Goal: Obtain resource: Download file/media

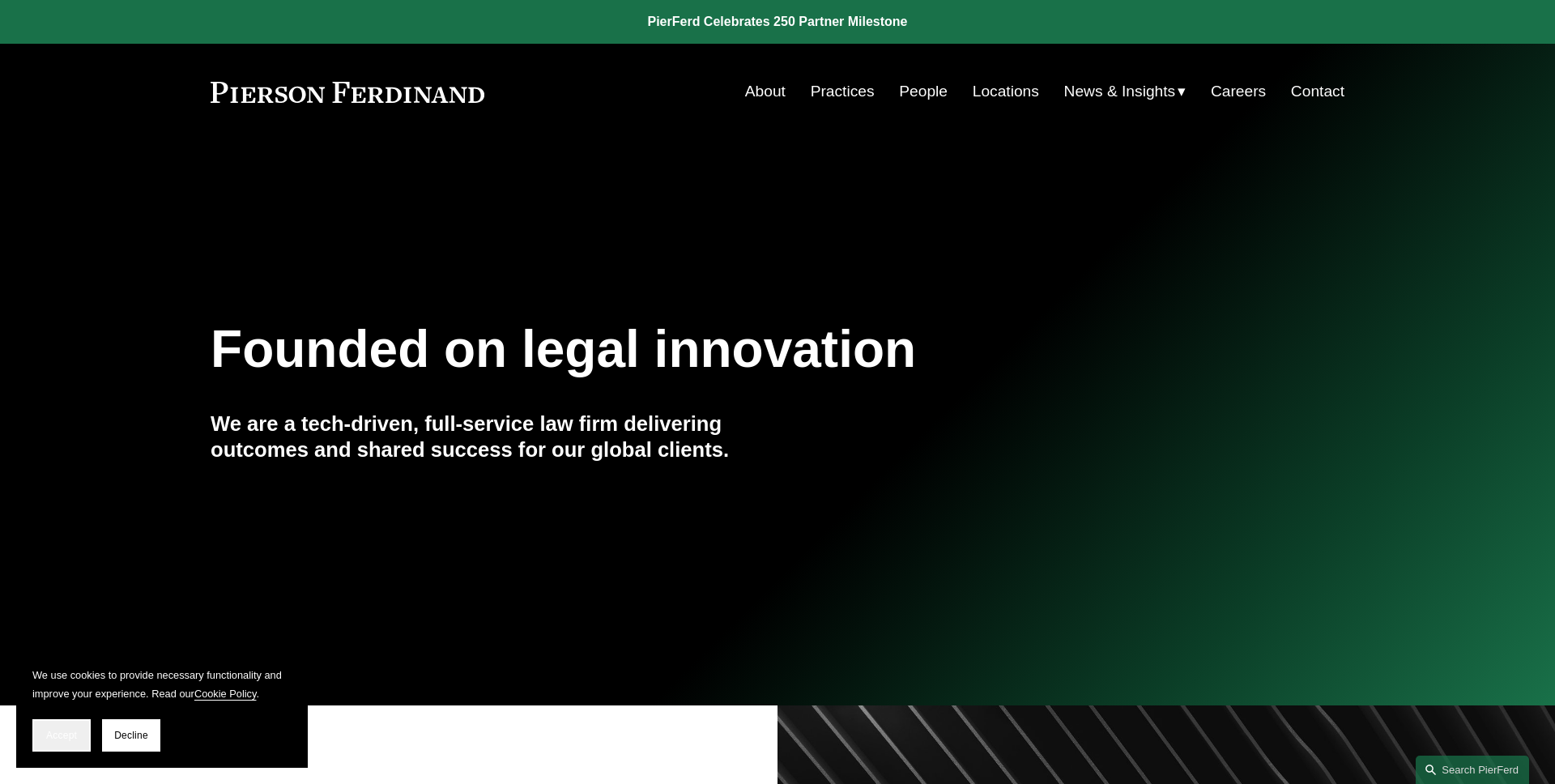
click at [76, 732] on span "Accept" at bounding box center [61, 735] width 31 height 11
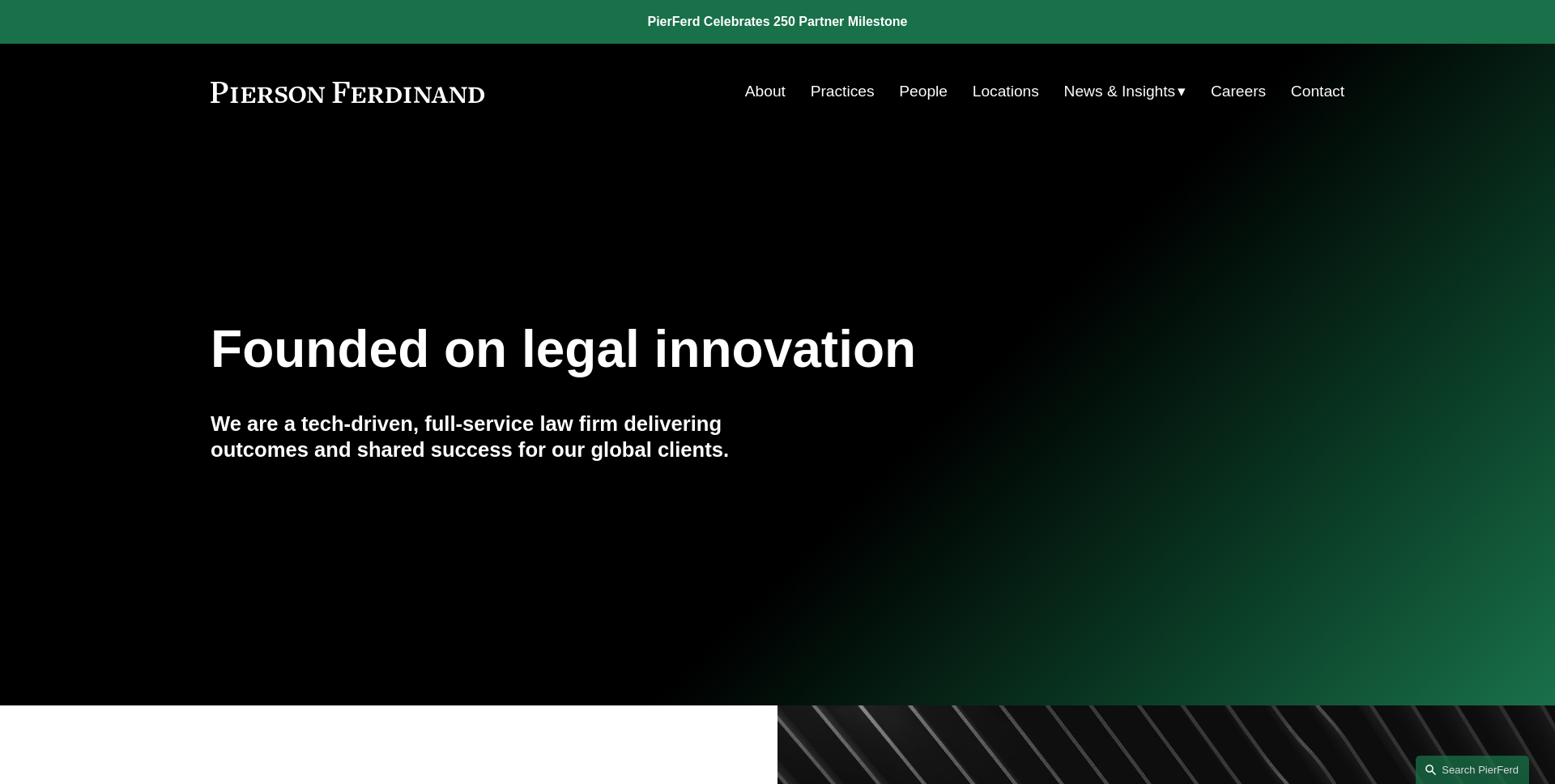
click at [913, 99] on link "People" at bounding box center [923, 92] width 48 height 31
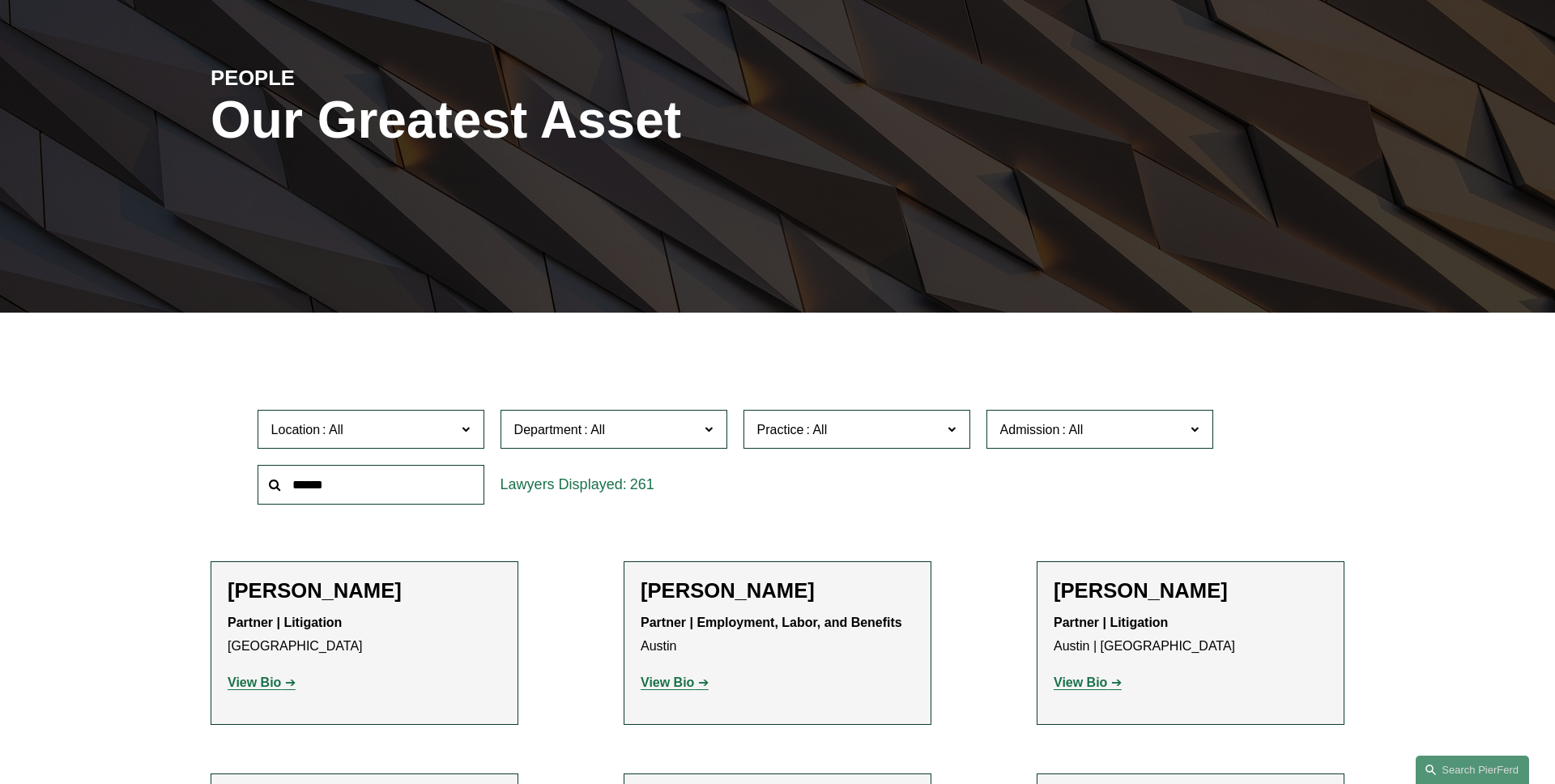
scroll to position [332, 0]
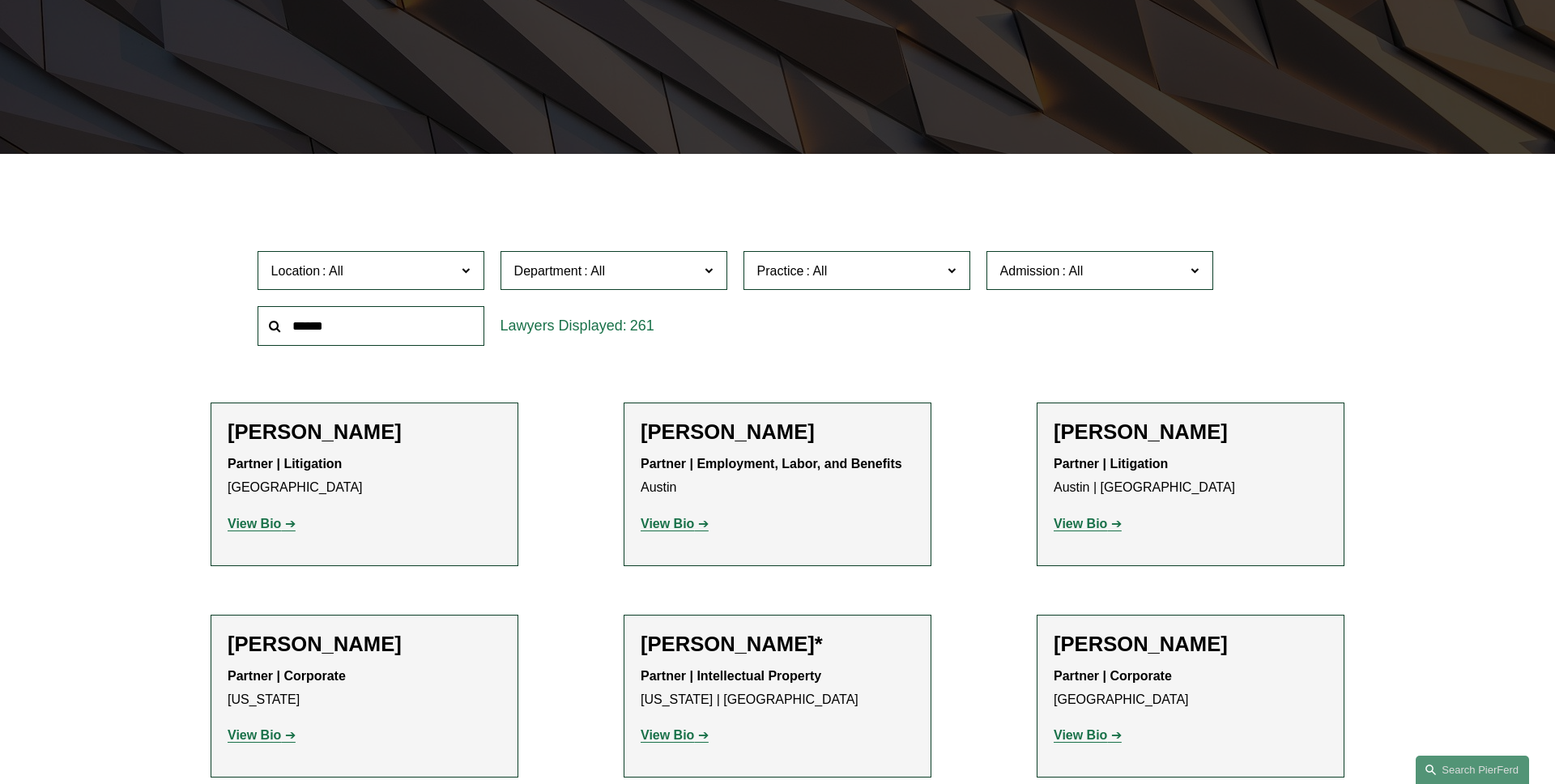
click at [891, 270] on span "Practice" at bounding box center [850, 270] width 186 height 22
click at [0, 0] on link "Immigration and Naturalization" at bounding box center [0, 0] width 0 height 0
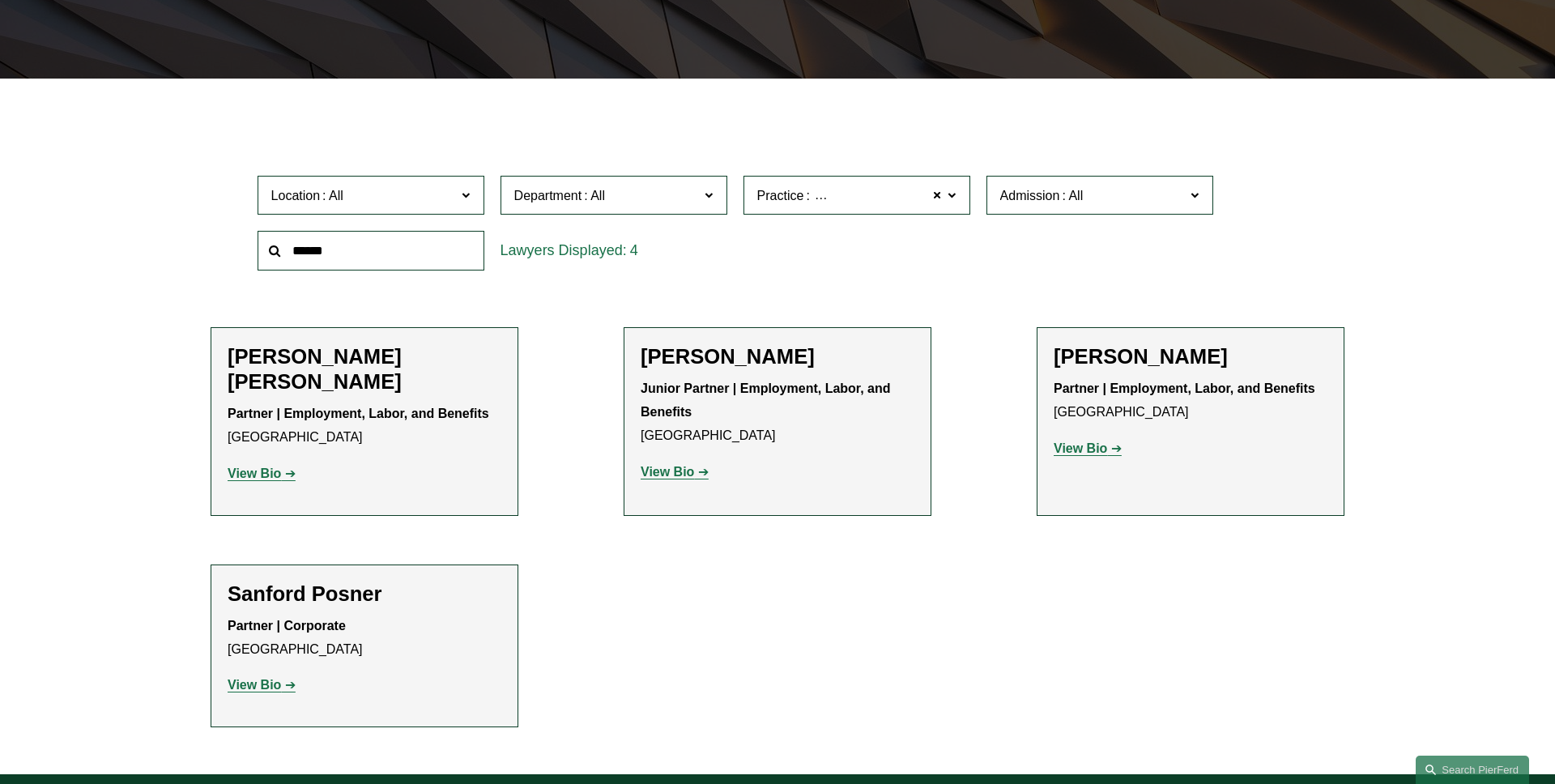
scroll to position [379, 0]
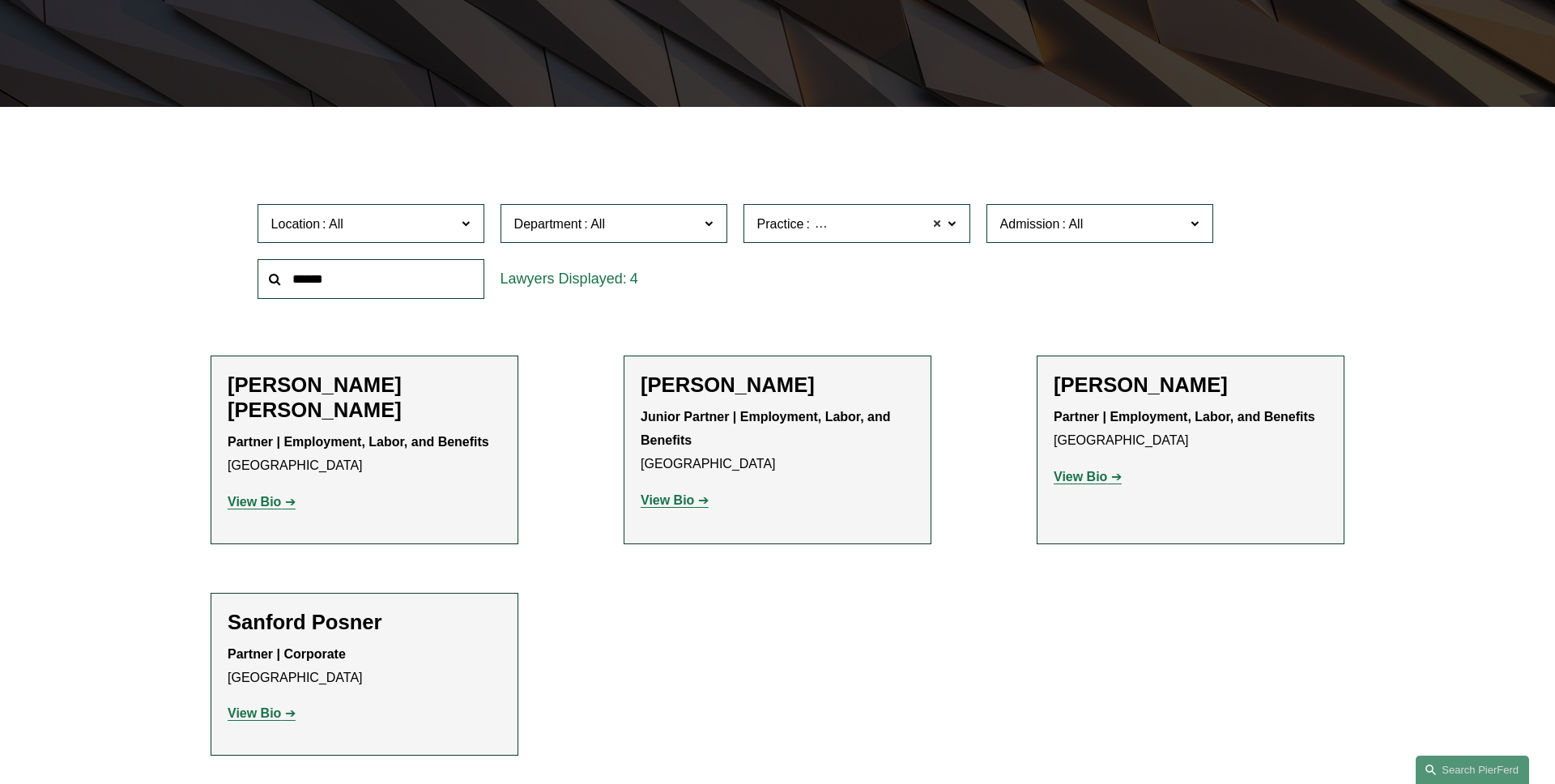
click at [938, 224] on span at bounding box center [937, 223] width 10 height 21
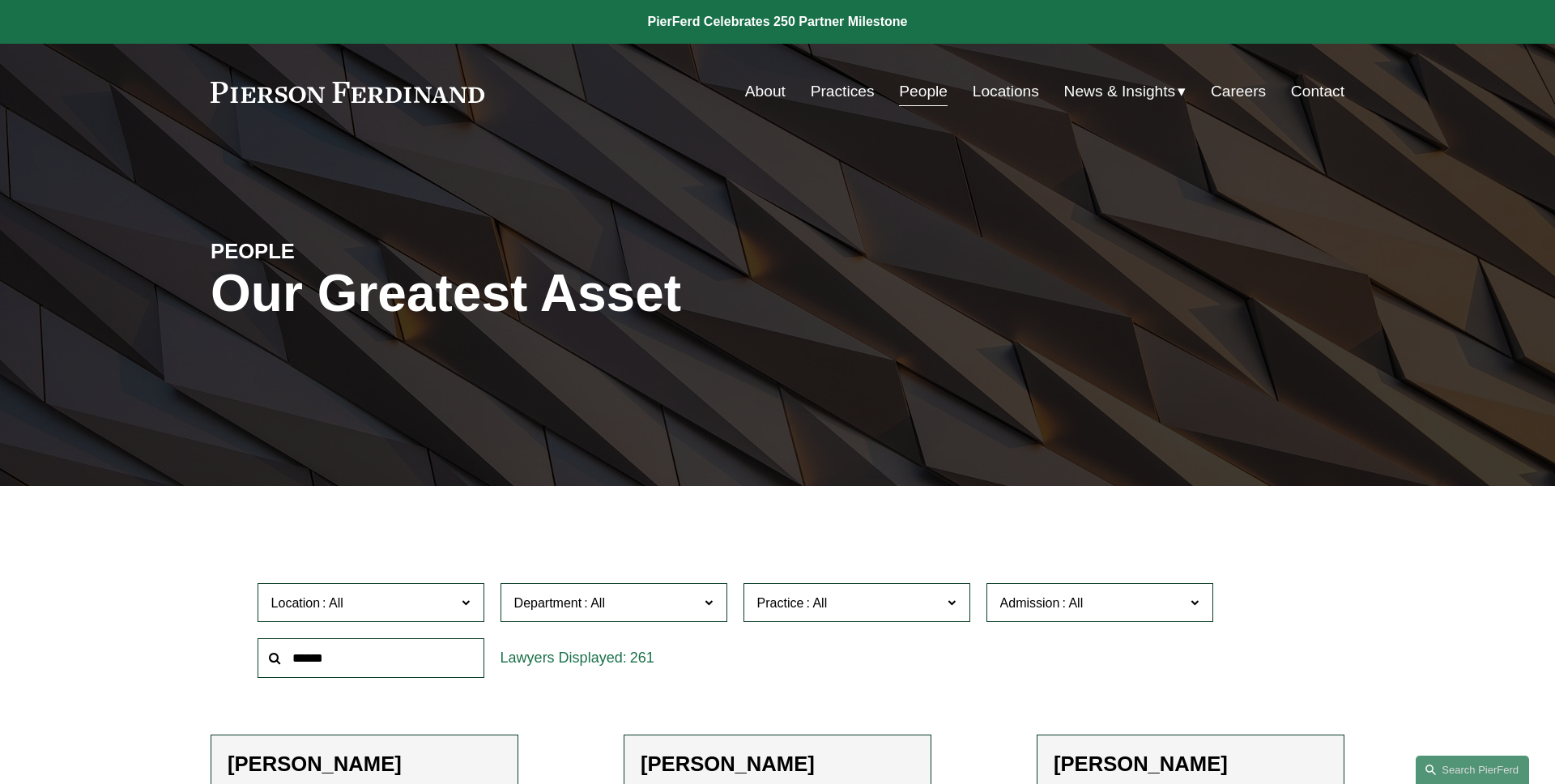
click at [0, 0] on span "Insights" at bounding box center [0, 0] width 0 height 0
click at [699, 182] on div "PEOPLE Our Greatest Asset" at bounding box center [777, 313] width 1555 height 347
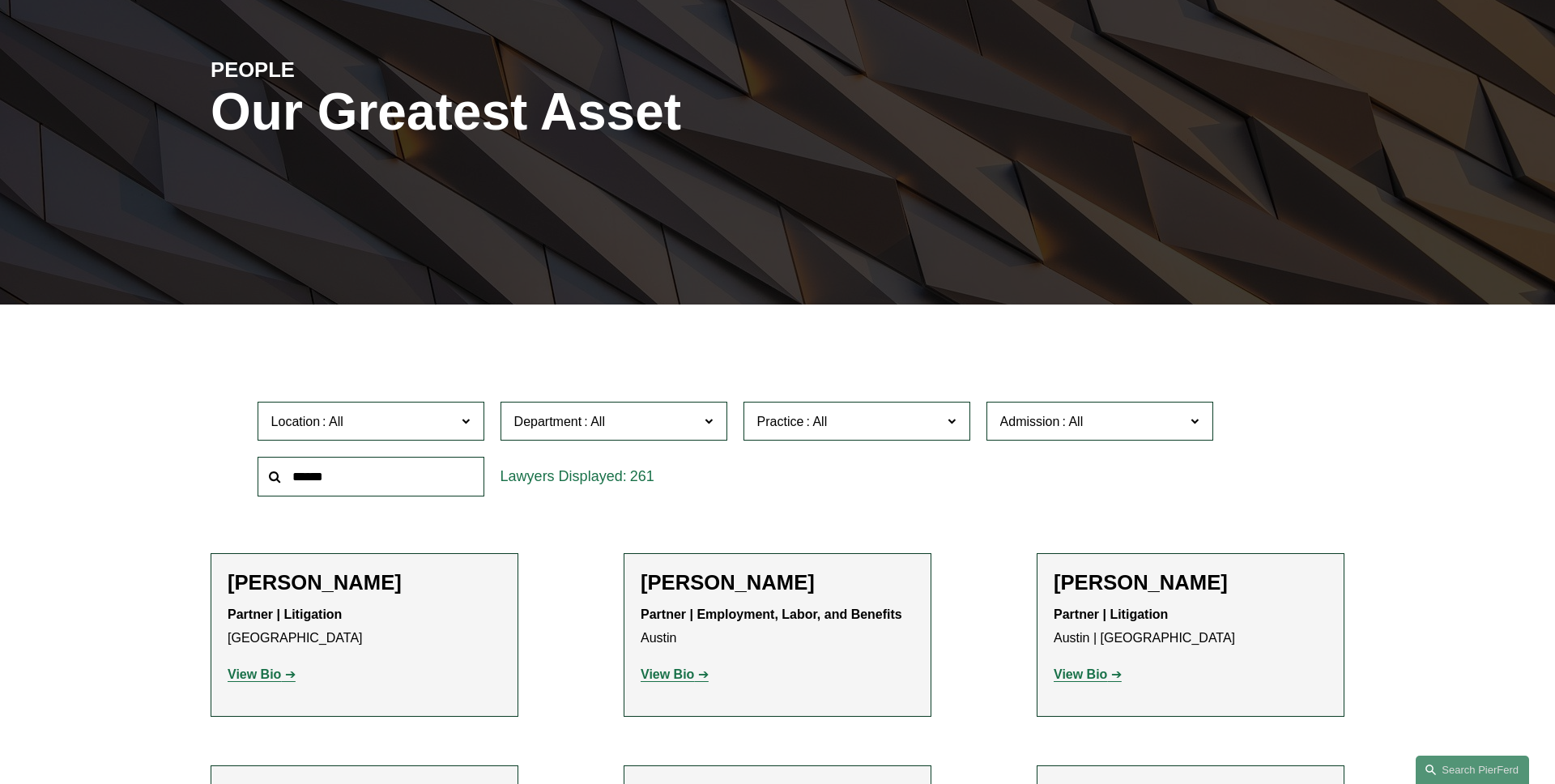
scroll to position [238, 0]
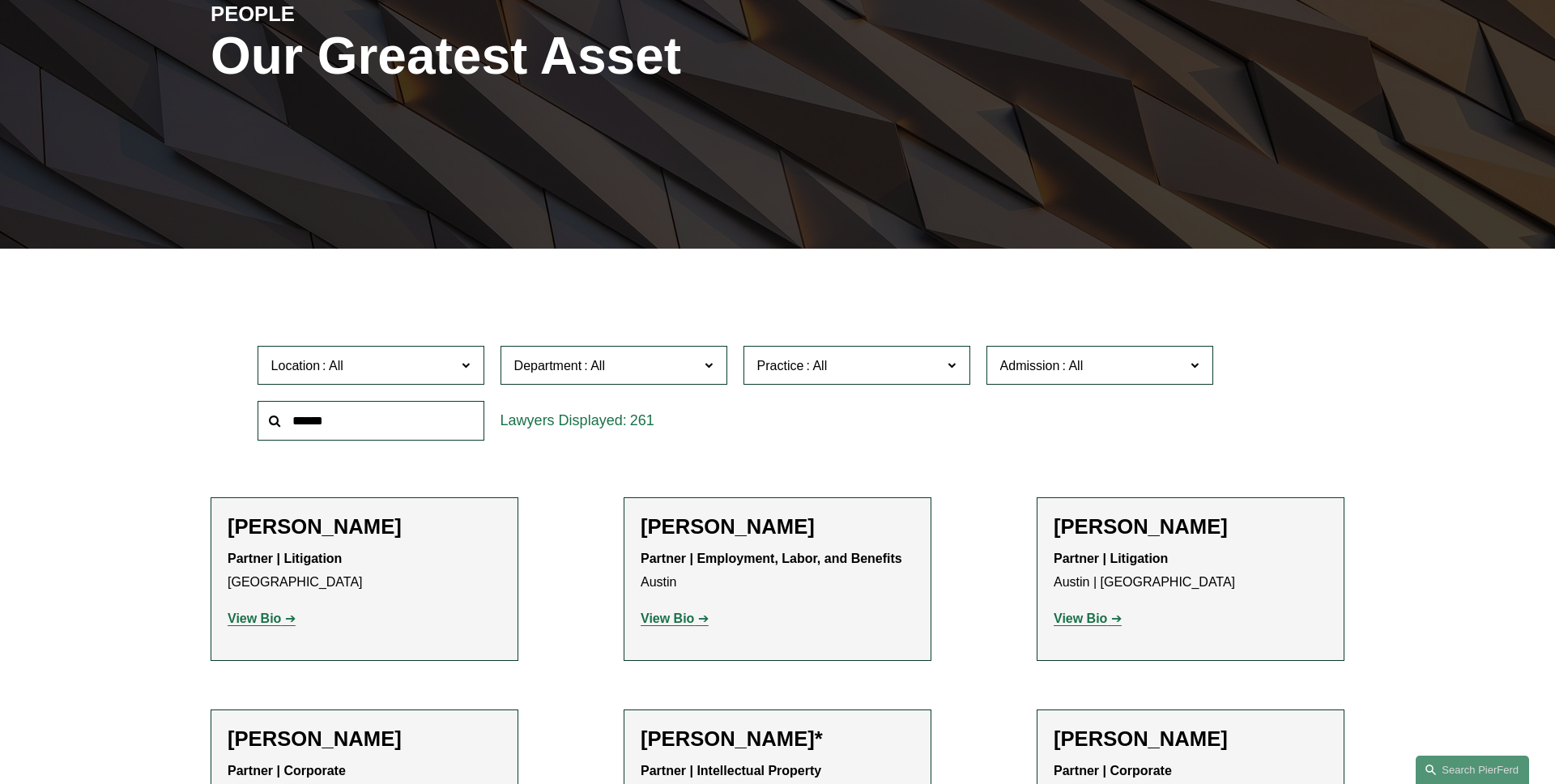
click at [405, 424] on input "text" at bounding box center [371, 421] width 227 height 40
type input "******"
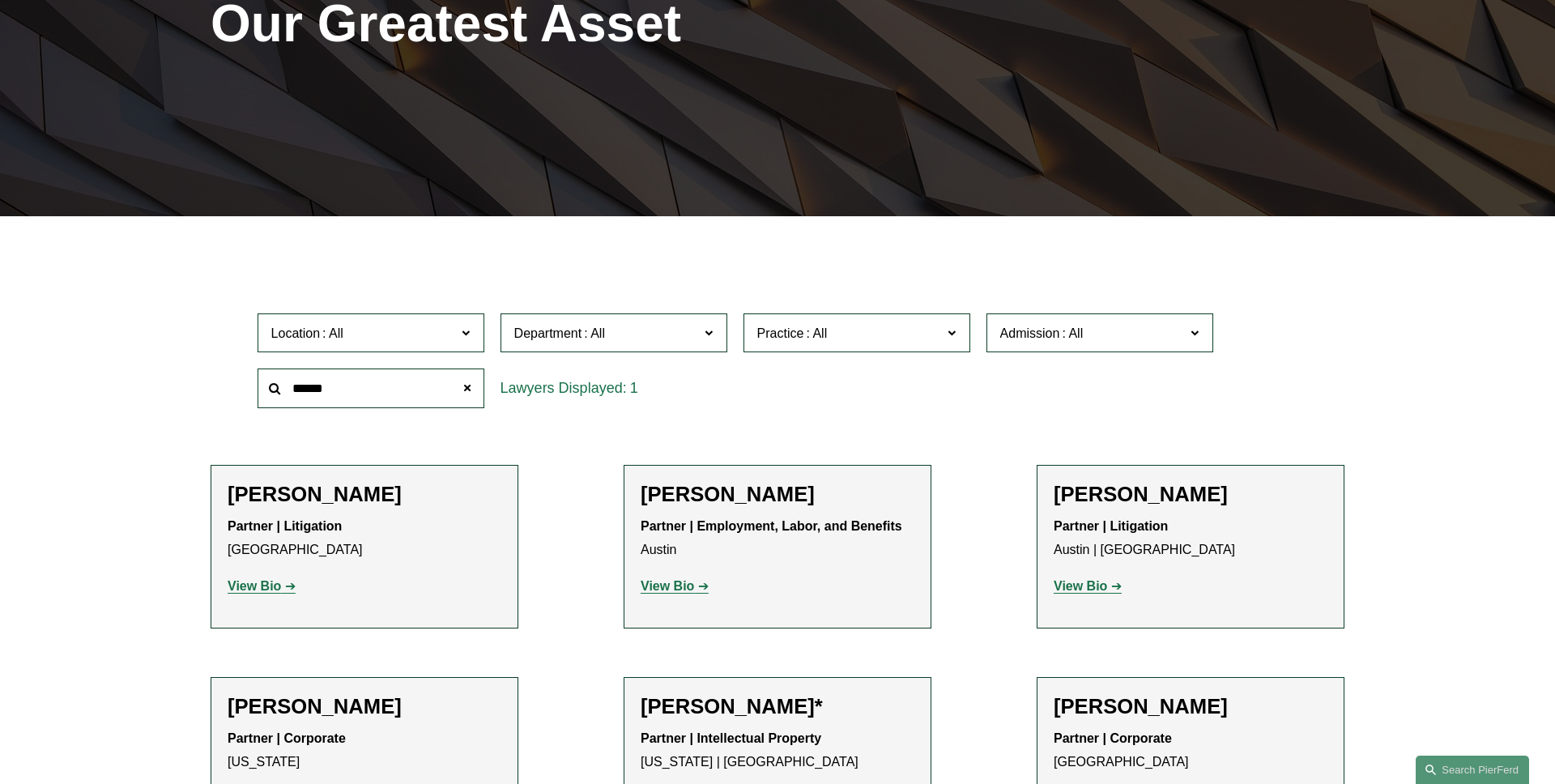
scroll to position [323, 0]
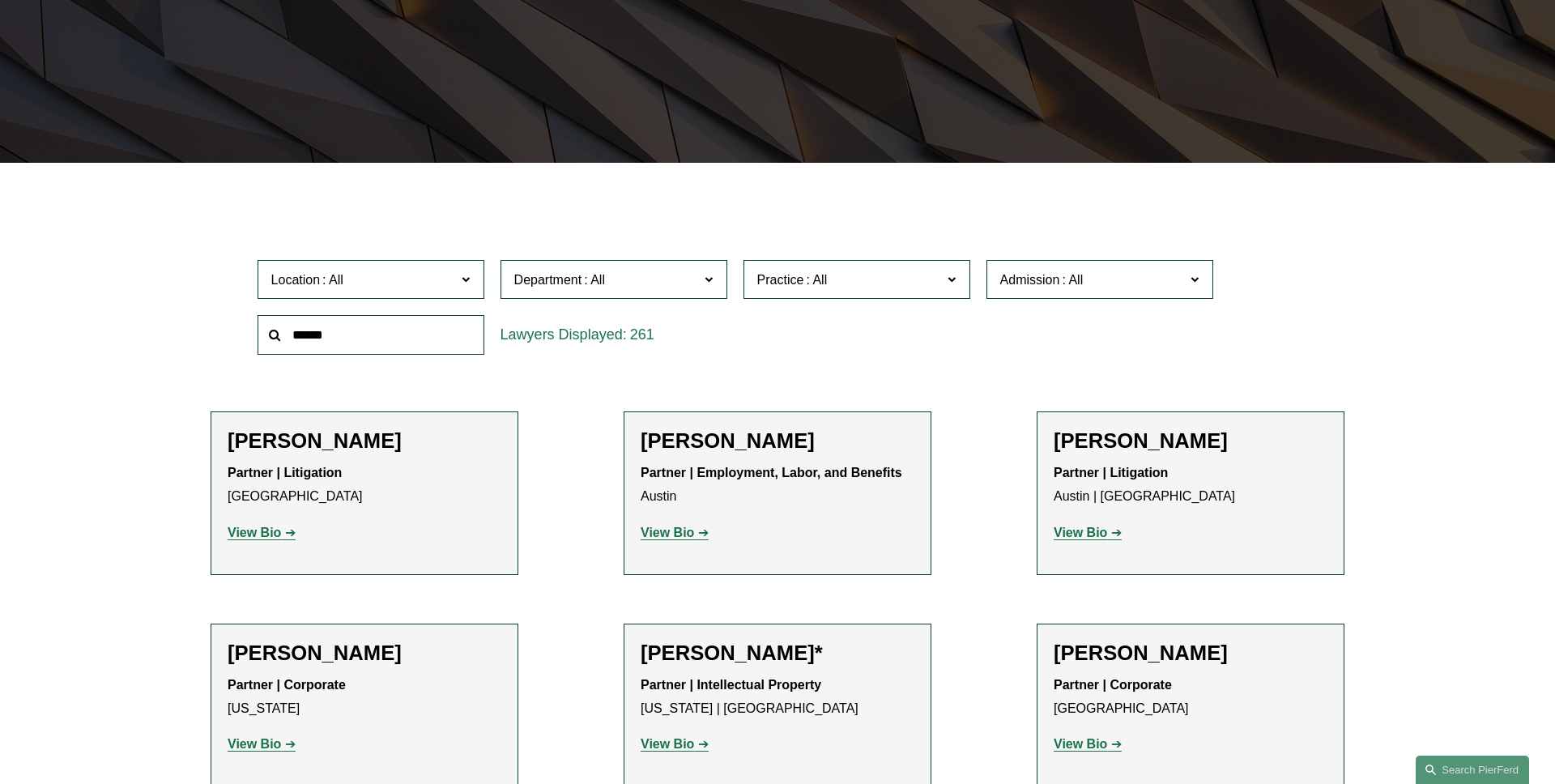
click at [911, 291] on label "Practice" at bounding box center [857, 279] width 227 height 40
click at [0, 0] on link "Immigration and Naturalization" at bounding box center [0, 0] width 0 height 0
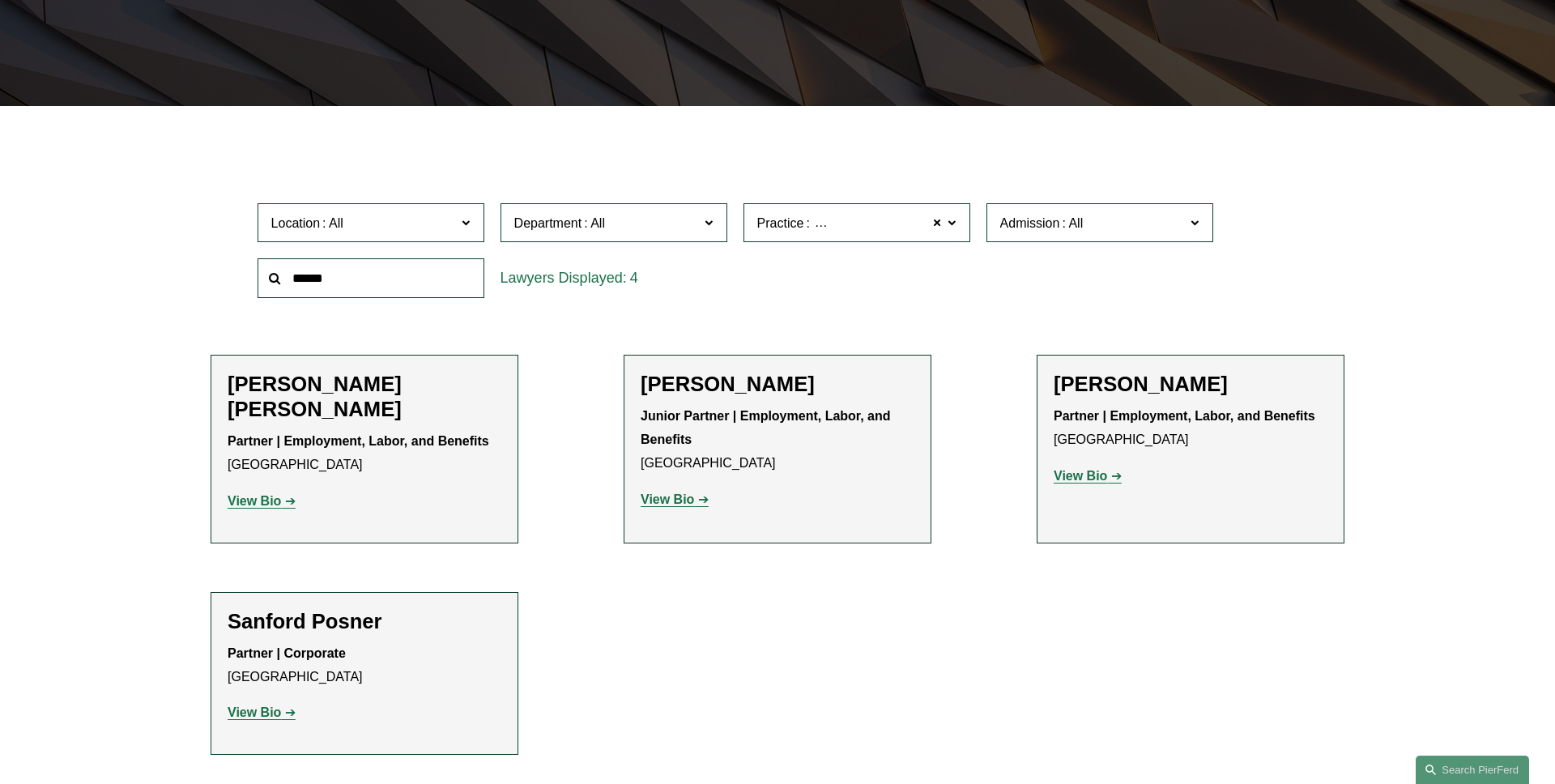
scroll to position [436, 0]
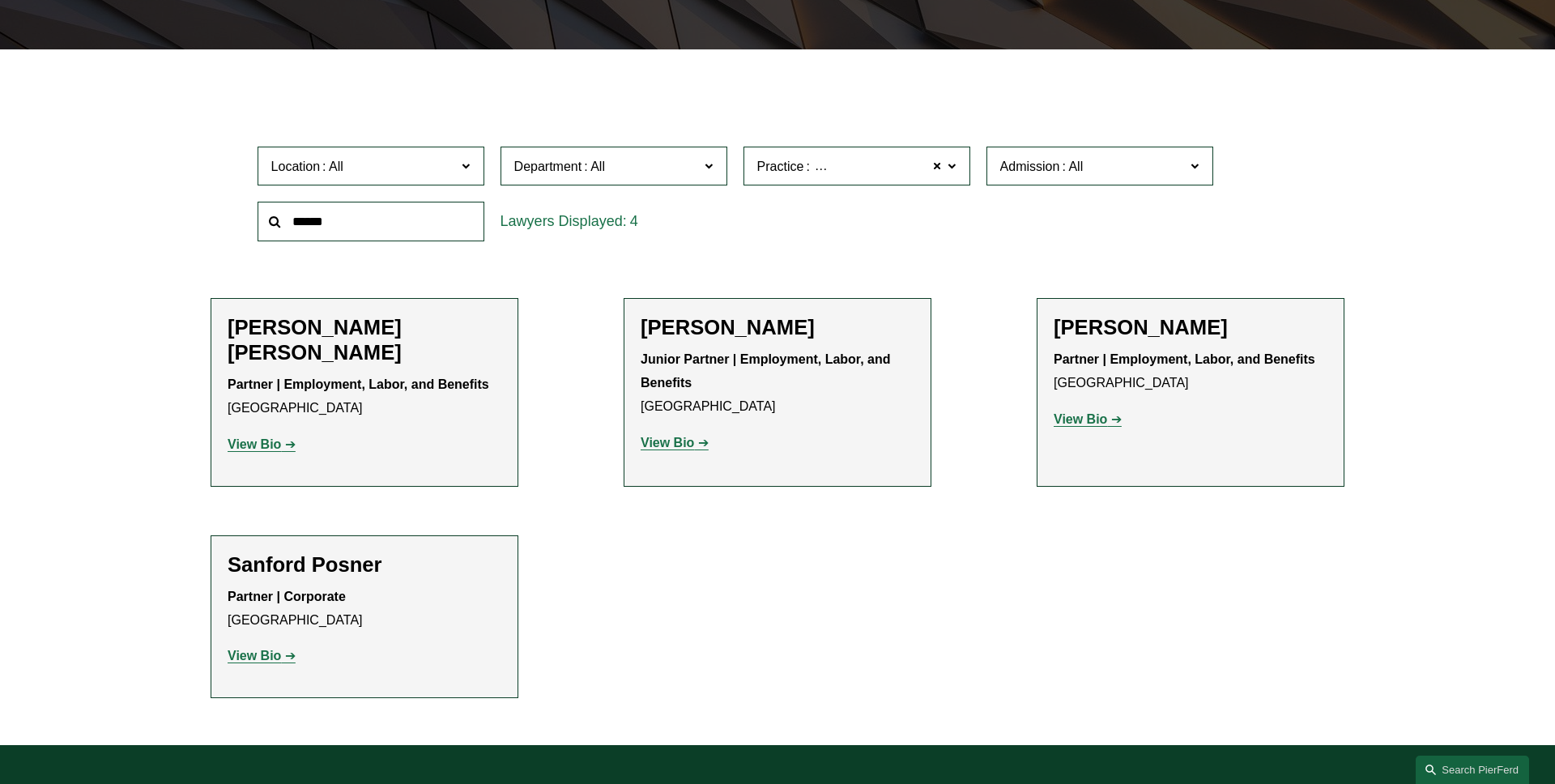
click at [274, 443] on strong "View Bio" at bounding box center [254, 444] width 54 height 14
click at [692, 440] on strong "View Bio" at bounding box center [667, 443] width 54 height 14
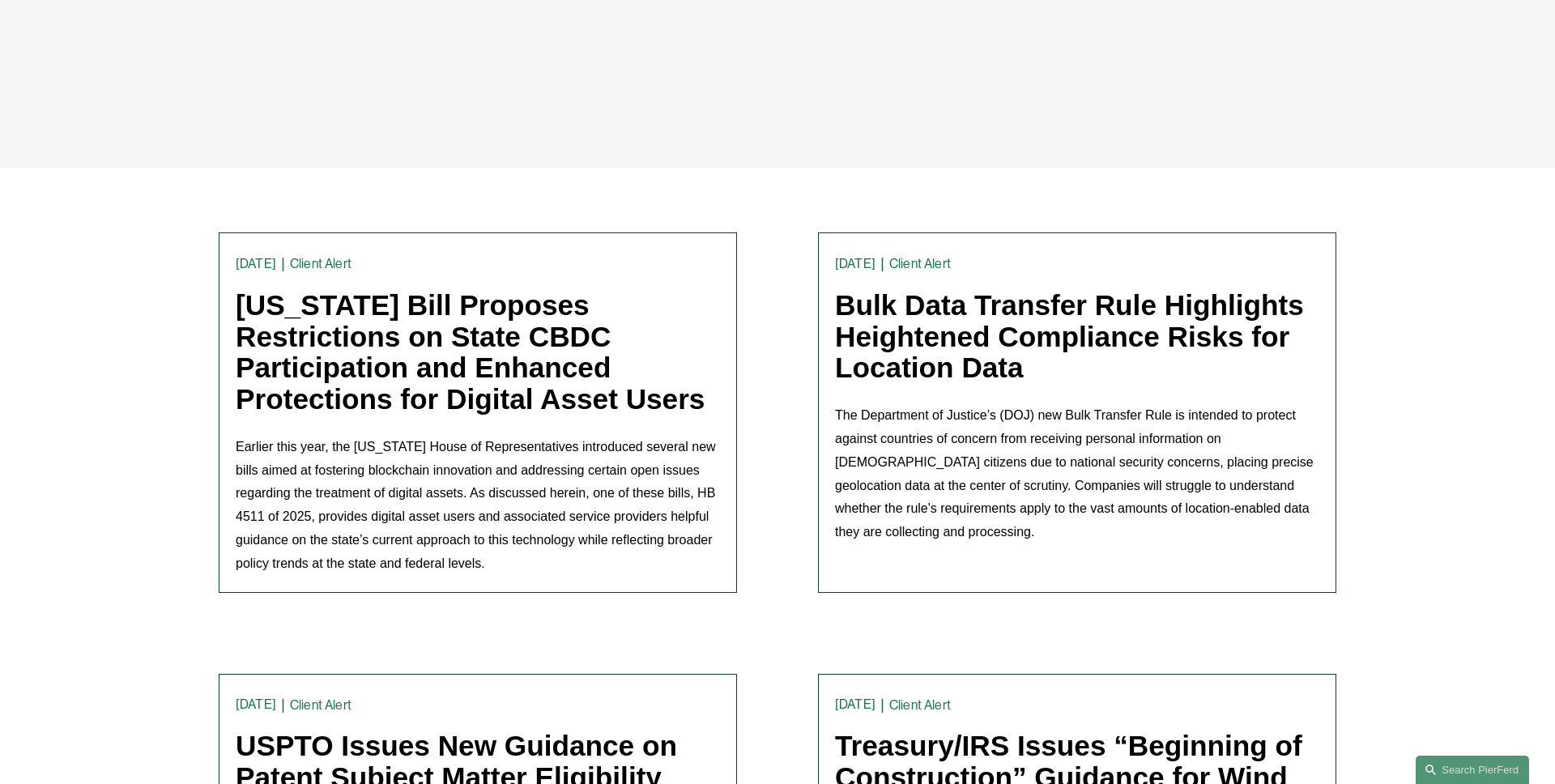
scroll to position [320, 0]
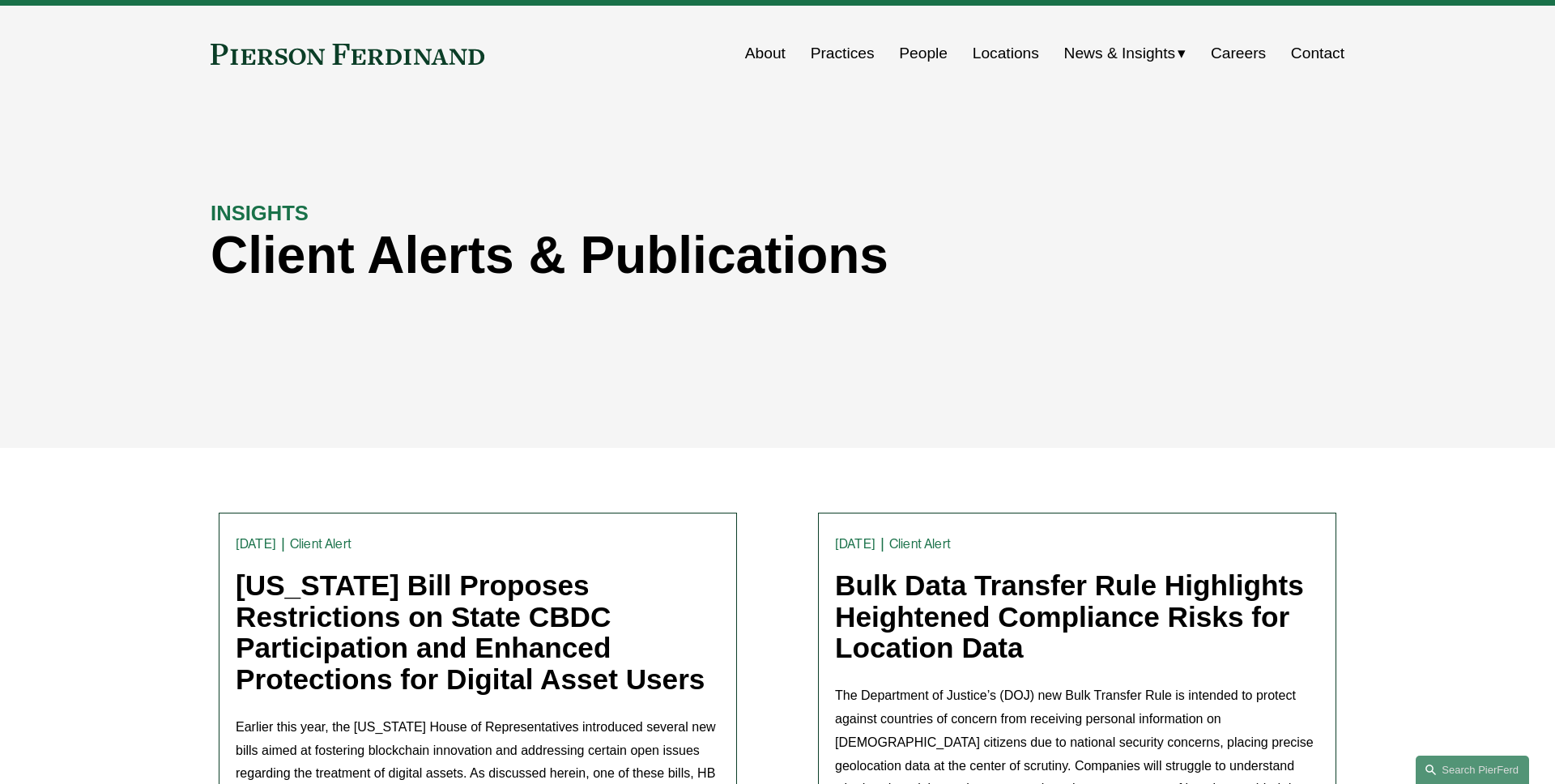
scroll to position [0, 0]
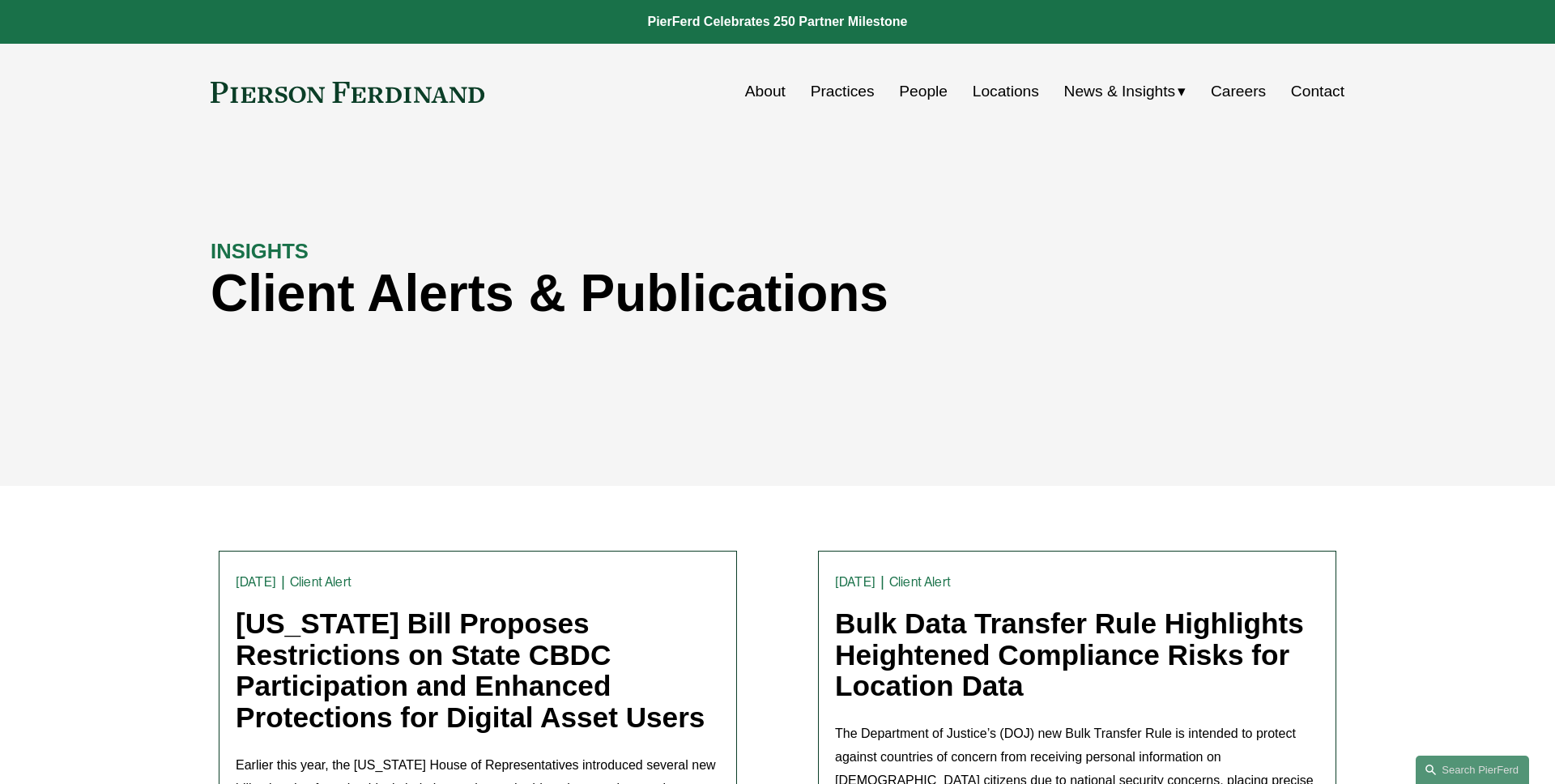
click at [401, 101] on link at bounding box center [347, 92] width 274 height 21
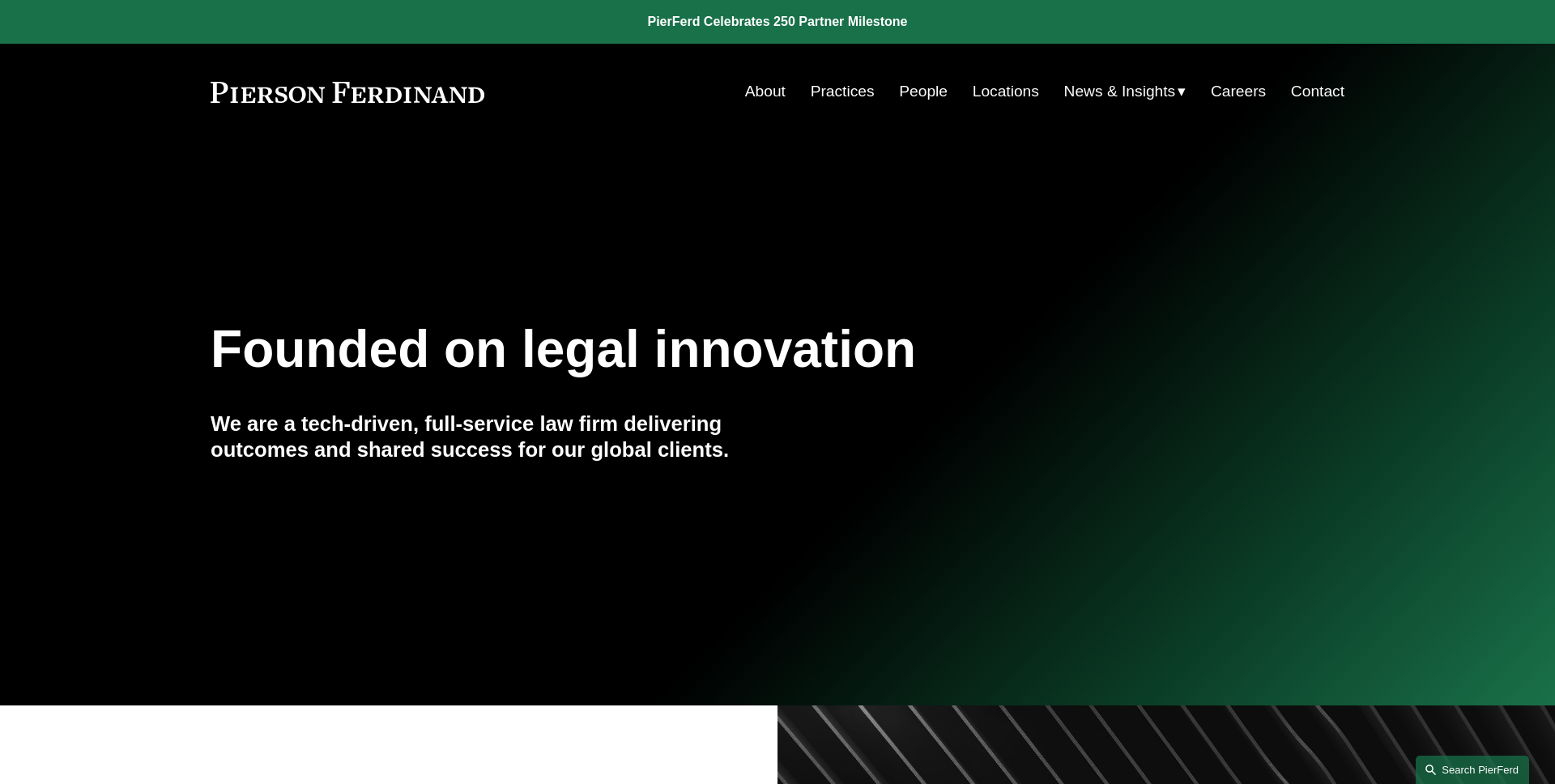
click at [1478, 766] on link "Search this site" at bounding box center [1472, 770] width 114 height 28
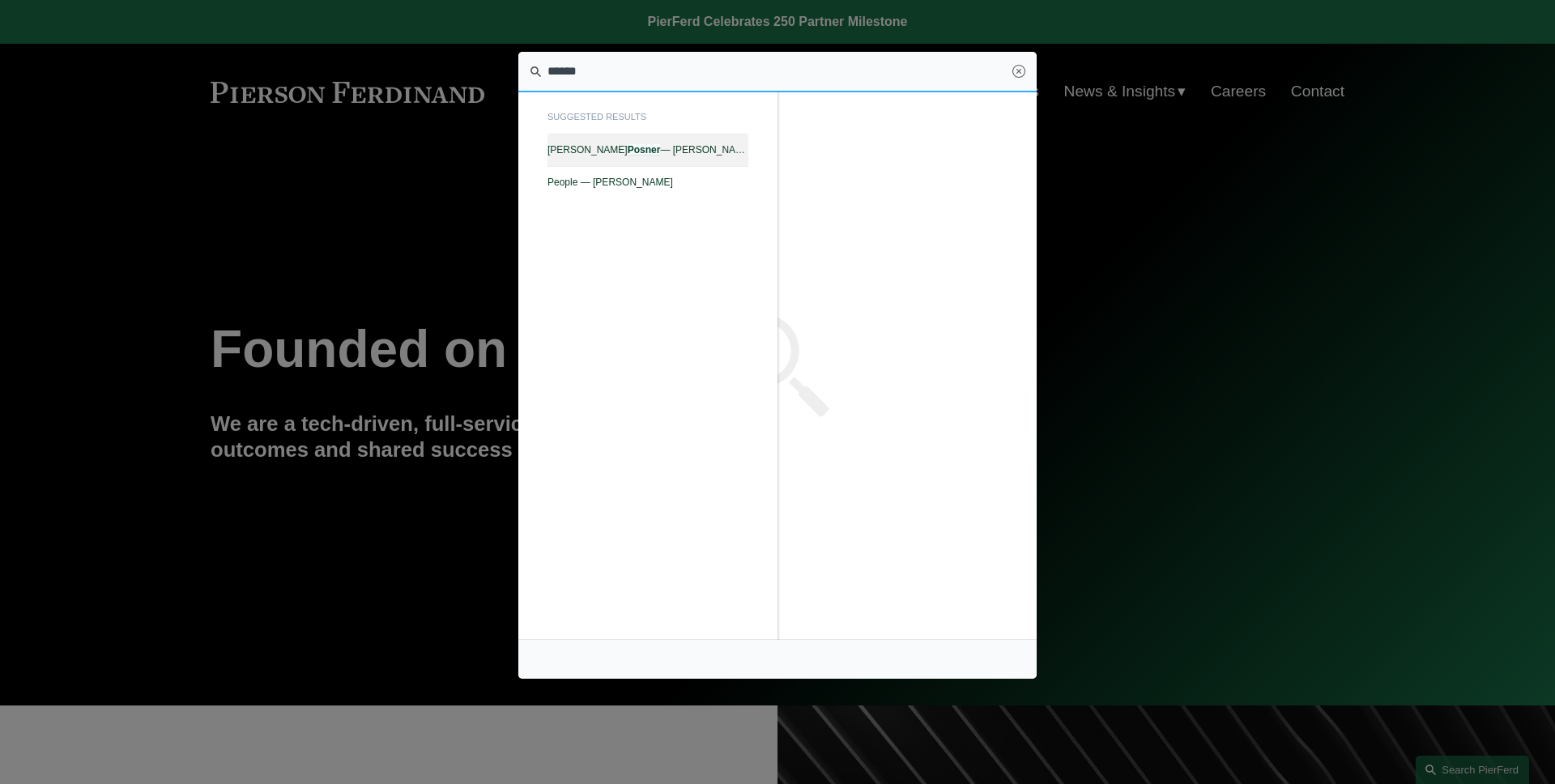
click at [718, 158] on link "Sanford Posner — Pierson Ferdinand LLP" at bounding box center [648, 150] width 201 height 32
type input "******"
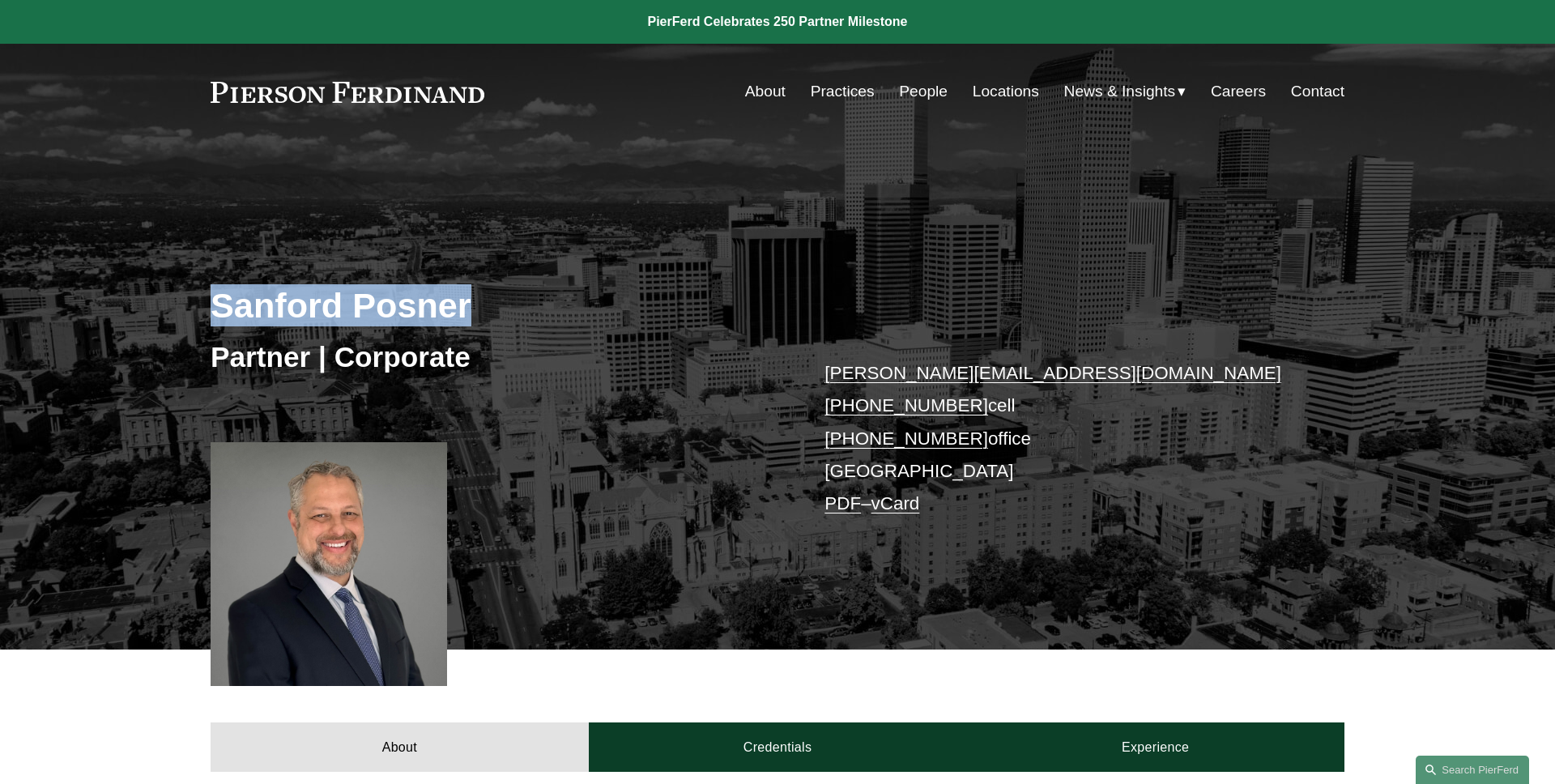
drag, startPoint x: 495, startPoint y: 307, endPoint x: 117, endPoint y: 304, distance: 378.0
click at [134, 305] on div "[PERSON_NAME] Partner | Corporate [PERSON_NAME][EMAIL_ADDRESS][DOMAIN_NAME] [PH…" at bounding box center [777, 418] width 1555 height 464
copy h2 "Sanford Posner"
click at [117, 304] on div "[PERSON_NAME] Partner | Corporate [PERSON_NAME][EMAIL_ADDRESS][DOMAIN_NAME] [PH…" at bounding box center [777, 418] width 1555 height 464
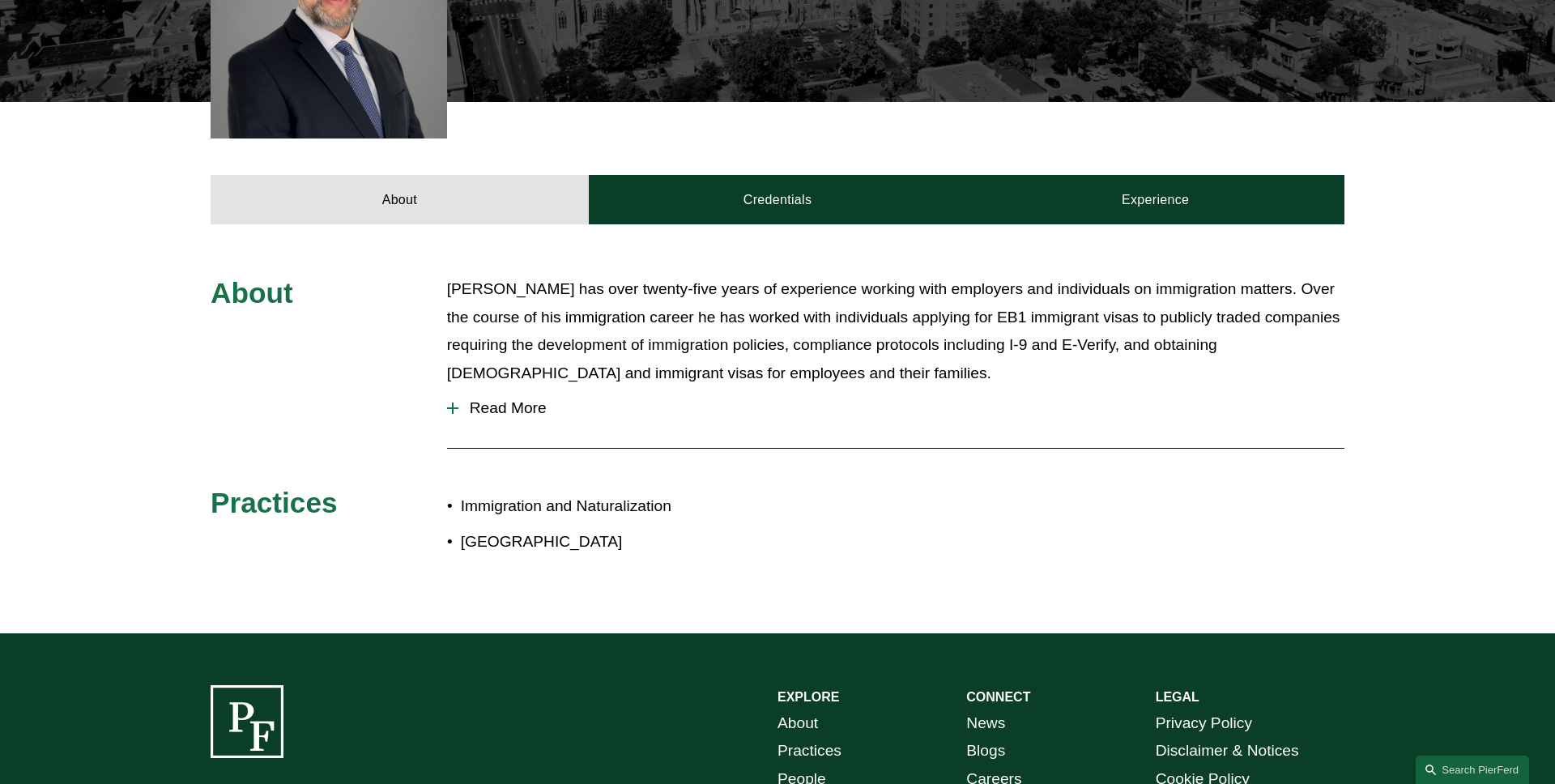
scroll to position [553, 0]
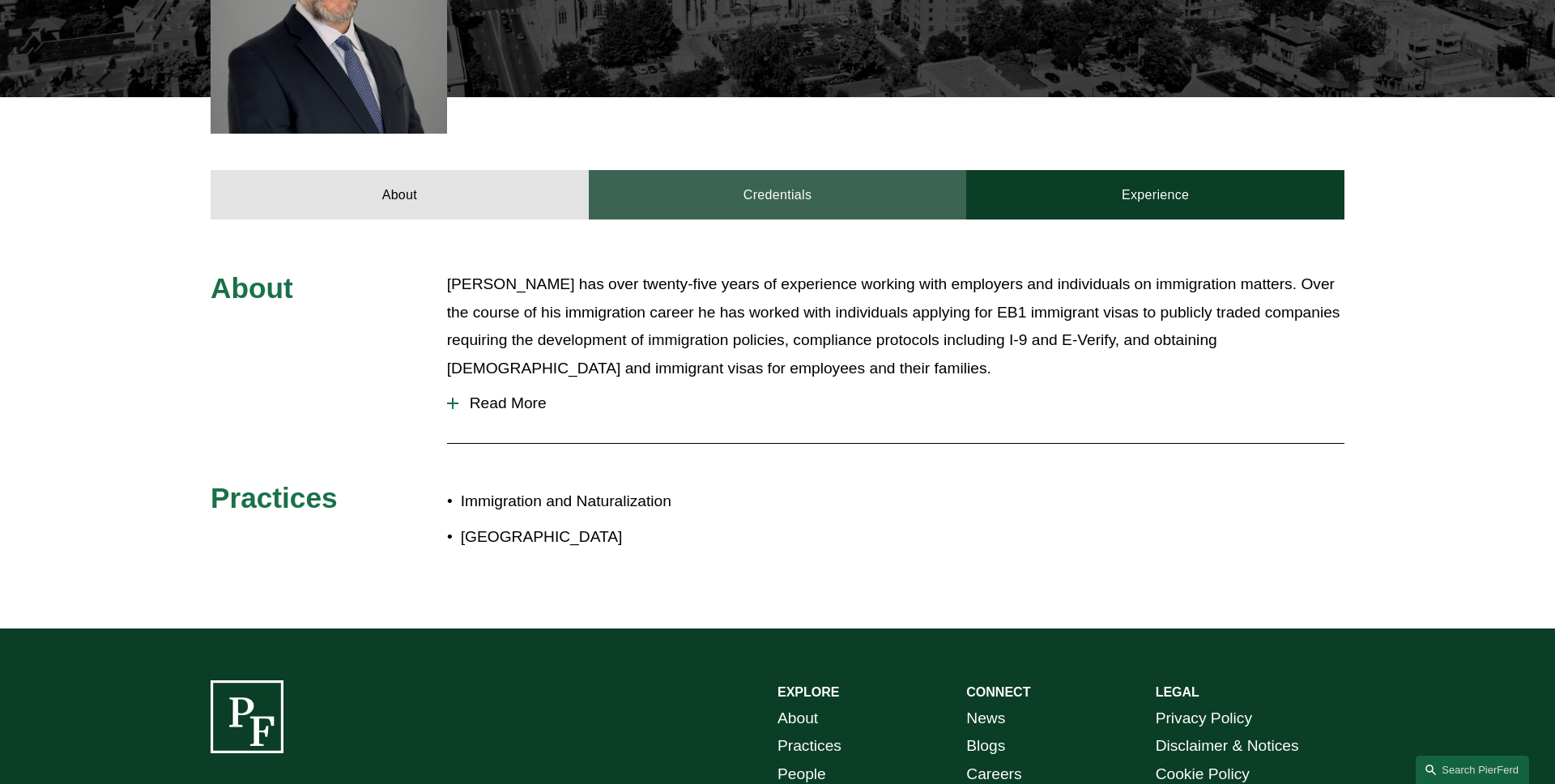
click at [789, 202] on link "Credentials" at bounding box center [778, 194] width 378 height 48
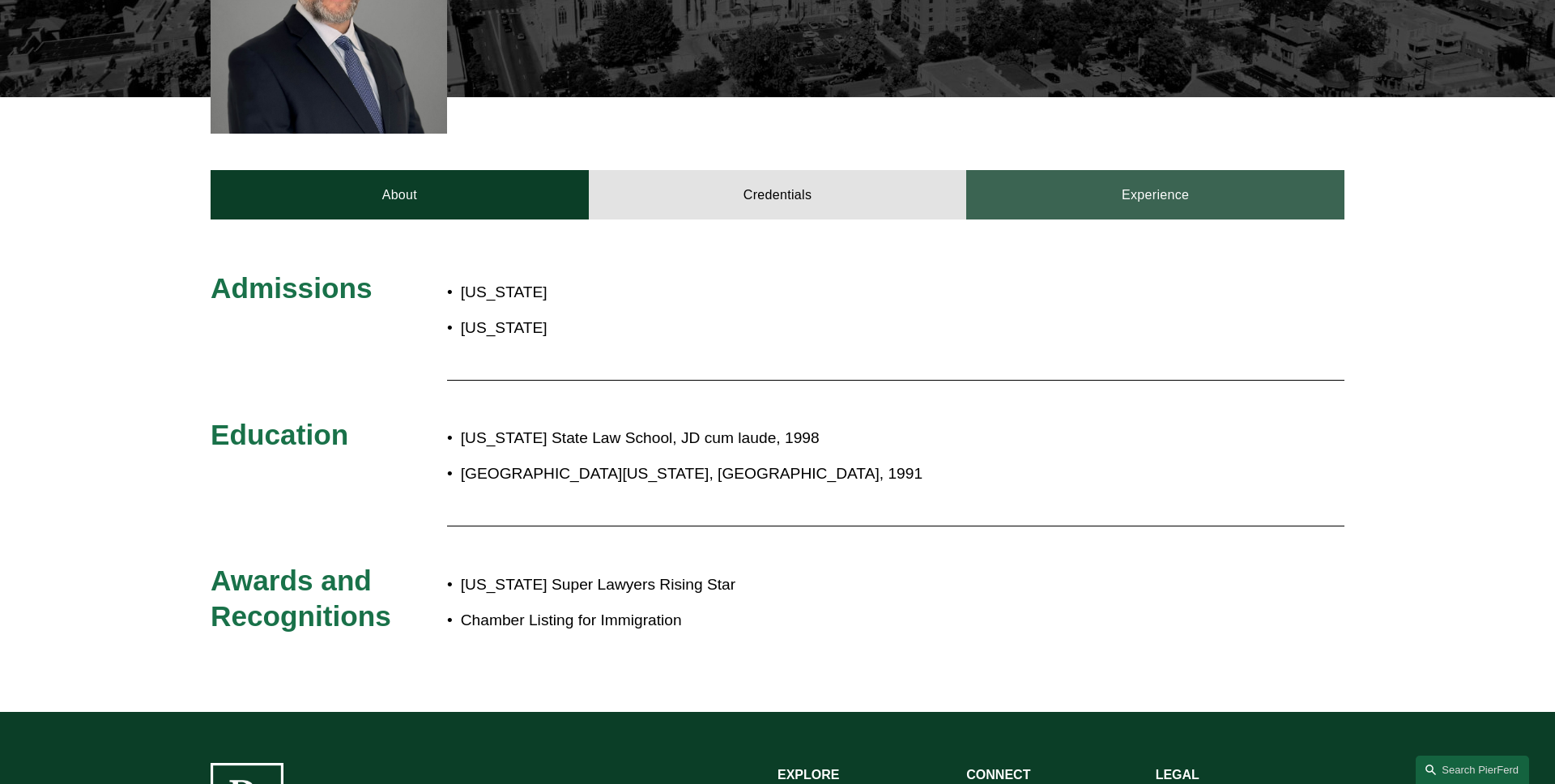
click at [1139, 218] on link "Experience" at bounding box center [1155, 194] width 378 height 48
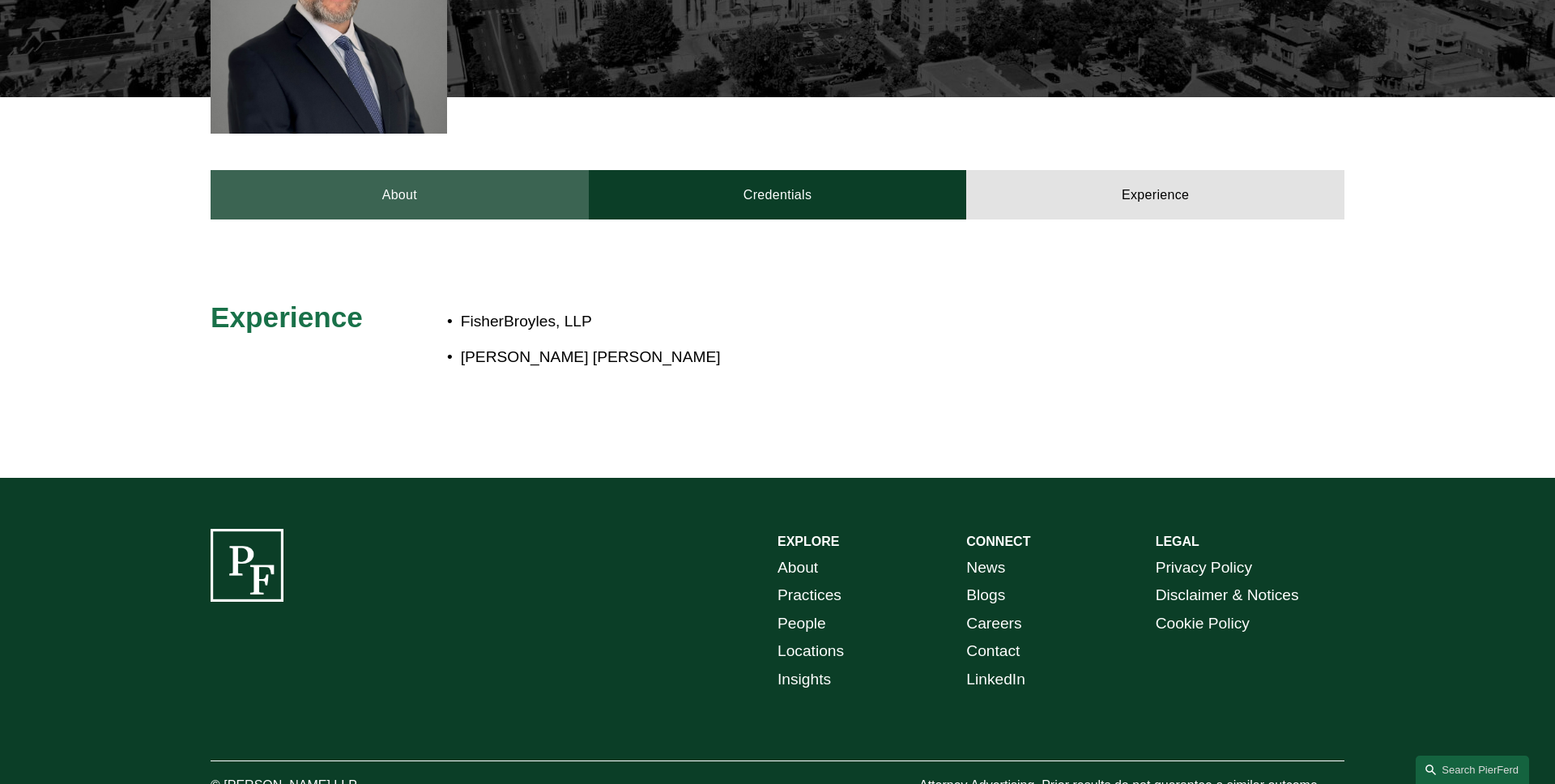
click at [377, 195] on link "About" at bounding box center [400, 194] width 378 height 48
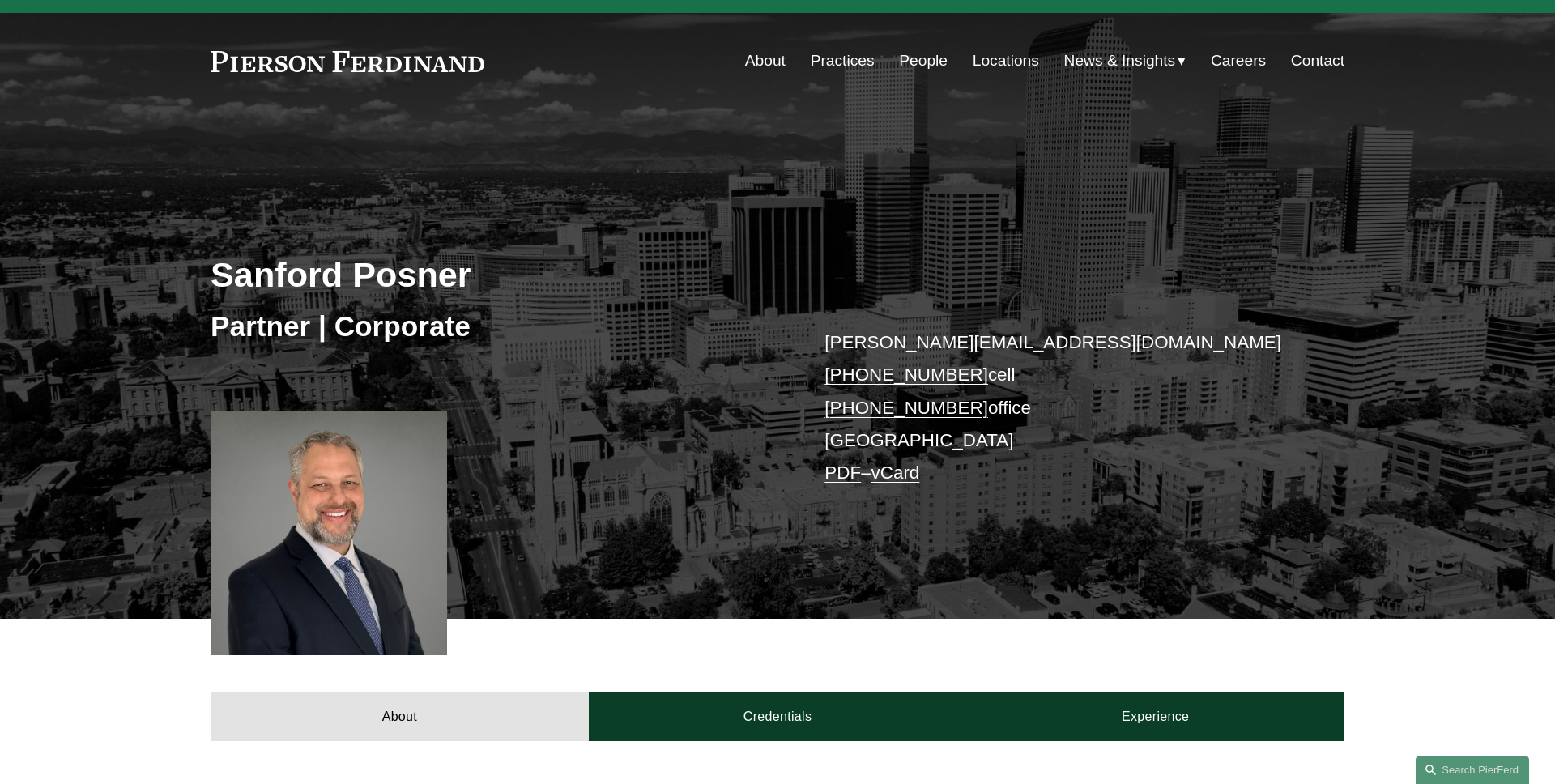
scroll to position [0, 0]
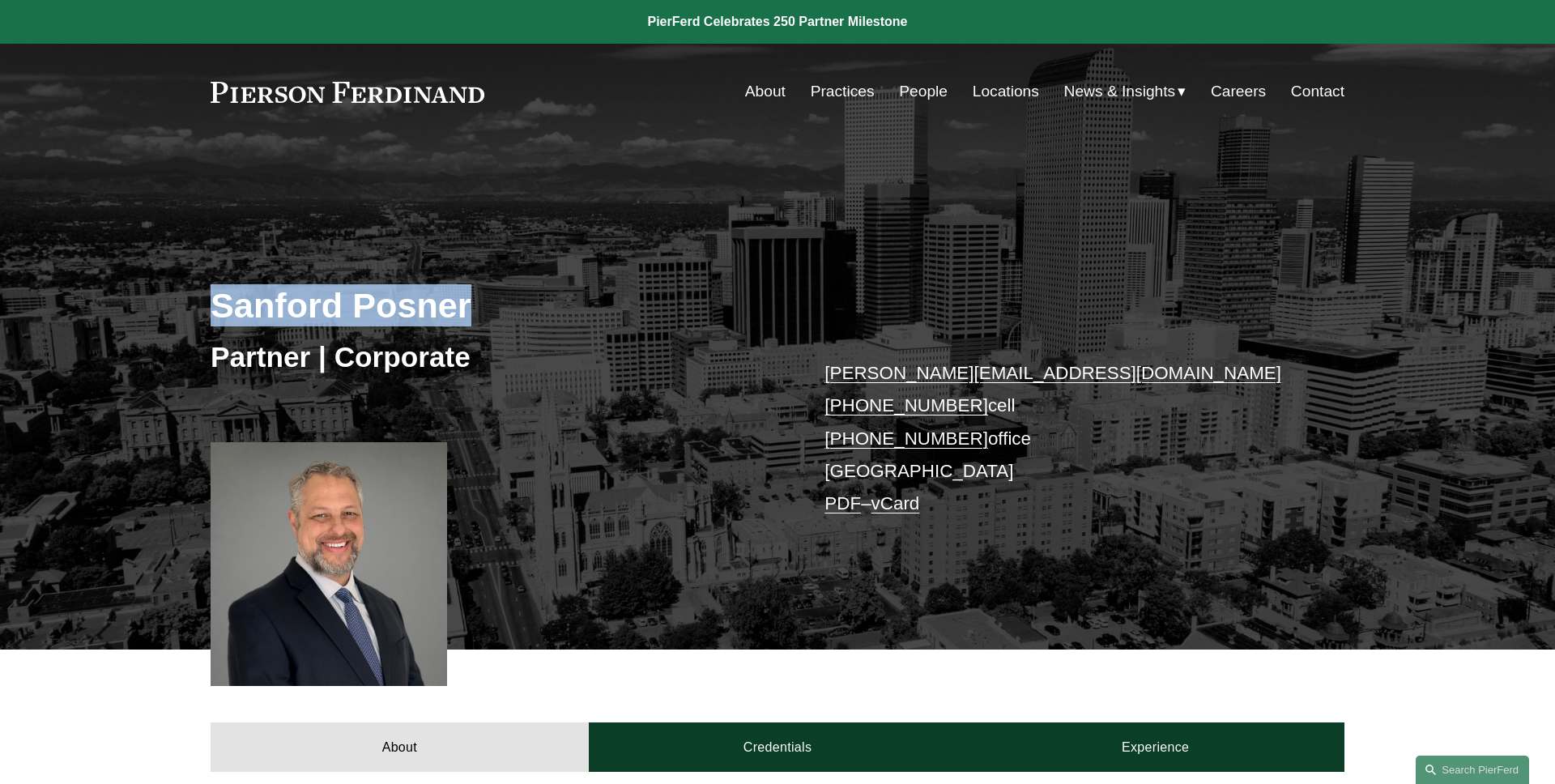
drag, startPoint x: 476, startPoint y: 308, endPoint x: 124, endPoint y: 307, distance: 352.0
click at [124, 307] on div "Sanford Posner Partner | Corporate sanford.posner@pierferd.com +1.404.936.4755 …" at bounding box center [777, 418] width 1555 height 464
copy h2 "Sanford Posner"
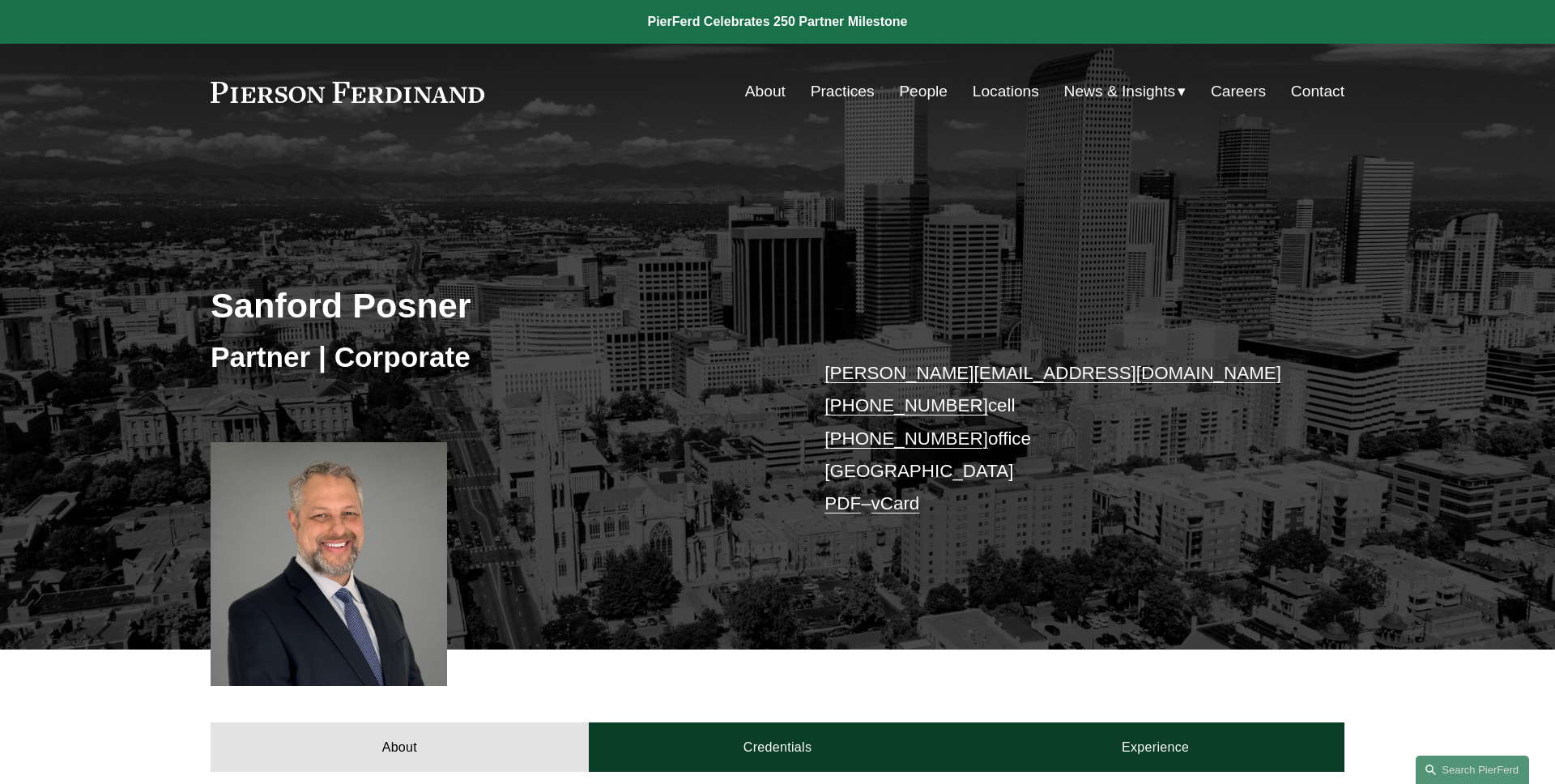
click at [612, 236] on div "Sanford Posner Partner | Corporate sanford.posner@pierferd.com +1.404.936.4755 …" at bounding box center [777, 418] width 1555 height 464
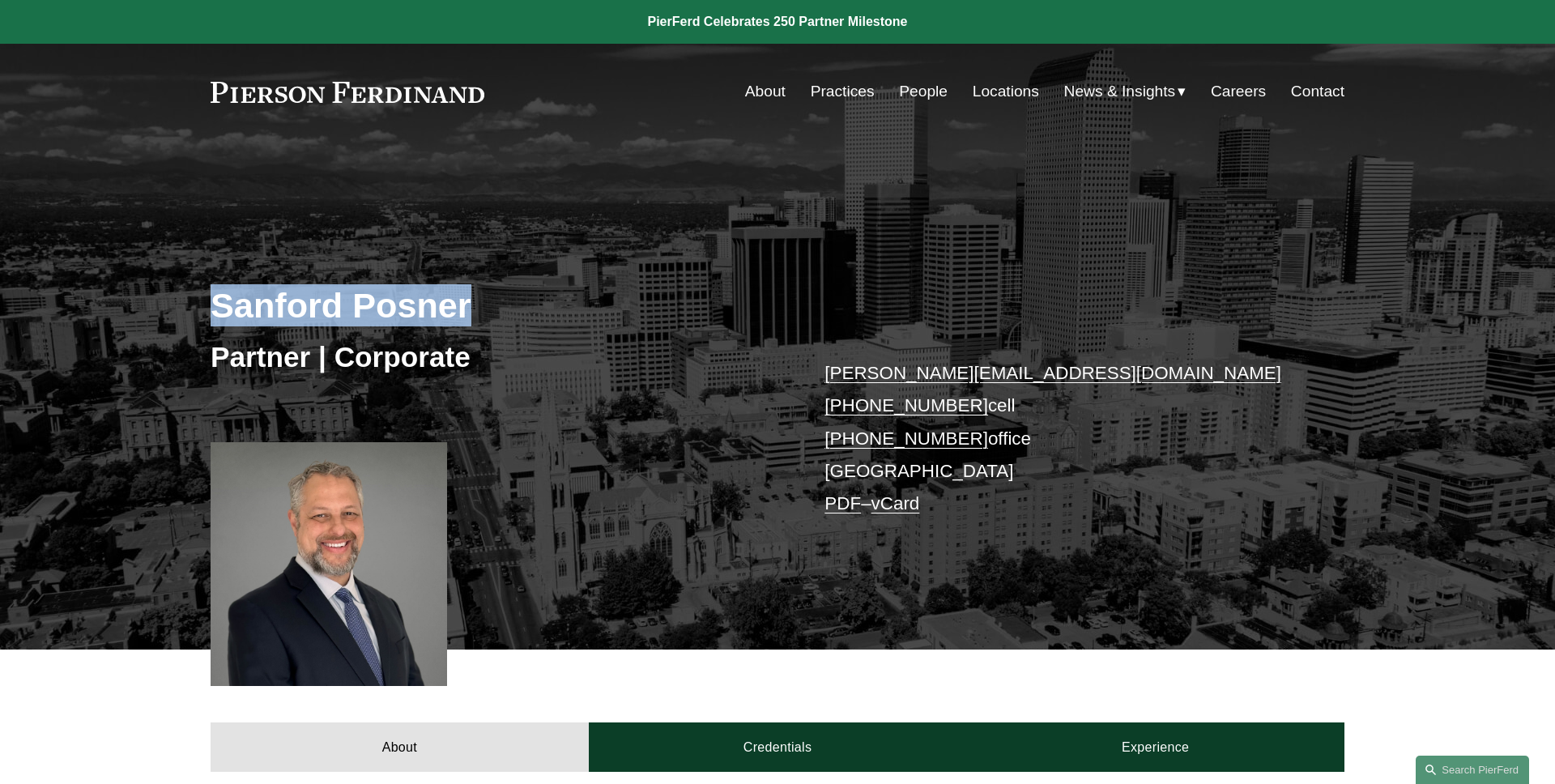
drag, startPoint x: 528, startPoint y: 309, endPoint x: 176, endPoint y: 309, distance: 352.0
click at [176, 309] on div "Sanford Posner Partner | Corporate sanford.posner@pierferd.com +1.404.936.4755 …" at bounding box center [777, 418] width 1555 height 464
copy h2 "Sanford Posner"
click at [176, 309] on div "Sanford Posner Partner | Corporate sanford.posner@pierferd.com +1.404.936.4755 …" at bounding box center [777, 418] width 1555 height 464
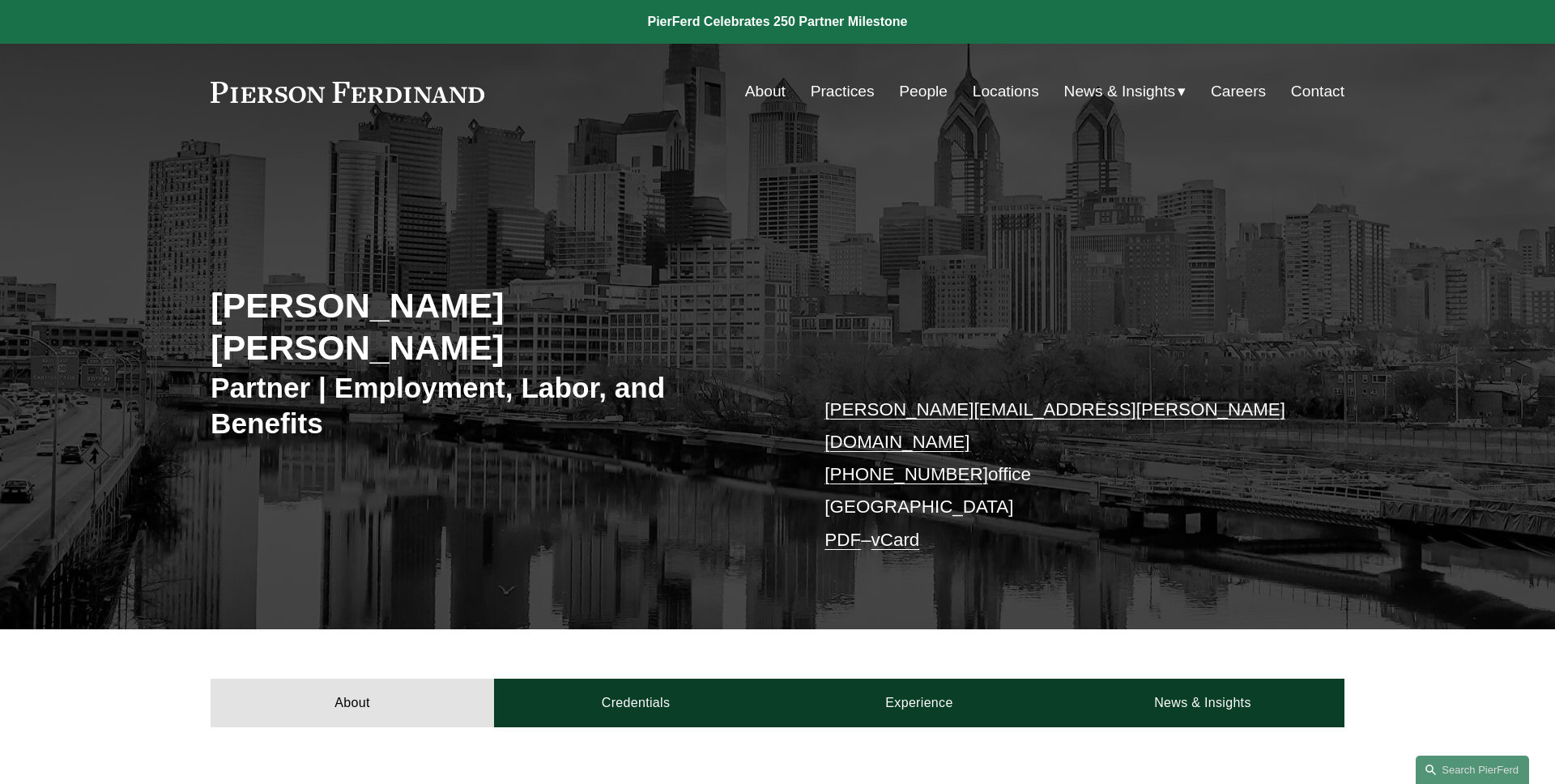
drag, startPoint x: 756, startPoint y: 315, endPoint x: 185, endPoint y: 291, distance: 571.5
click at [185, 291] on div "[PERSON_NAME] [PERSON_NAME] Partner | Employment, Labor, and Benefits [PERSON_N…" at bounding box center [777, 408] width 1555 height 443
copy h2 "Giovanni D. Antonucci Di Cesare"
click at [458, 232] on div "Giovanni D. Antonucci Di Cesare Partner | Employment, Labor, and Benefits giova…" at bounding box center [777, 408] width 1555 height 443
click at [461, 214] on div "Giovanni D. Antonucci Di Cesare Partner | Employment, Labor, and Benefits giova…" at bounding box center [777, 408] width 1555 height 443
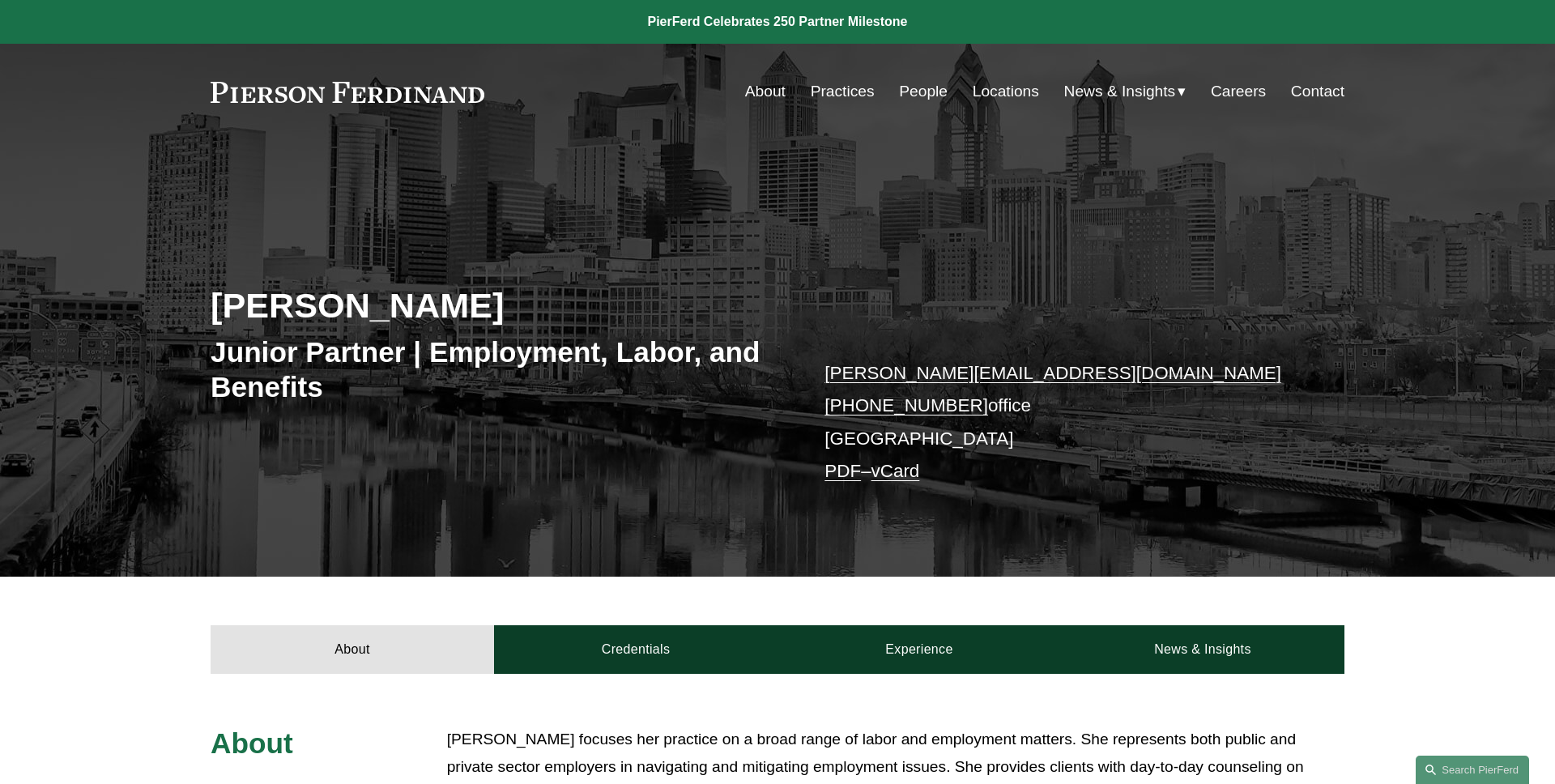
drag, startPoint x: 527, startPoint y: 311, endPoint x: 161, endPoint y: 311, distance: 366.0
click at [161, 311] on div "Allison M. Bustin Junior Partner | Employment, Labor, and Benefits allison.bust…" at bounding box center [777, 382] width 1555 height 391
copy h2 "Allison M. Bustin"
click at [161, 311] on div "Allison M. Bustin Junior Partner | Employment, Labor, and Benefits allison.bust…" at bounding box center [777, 382] width 1555 height 391
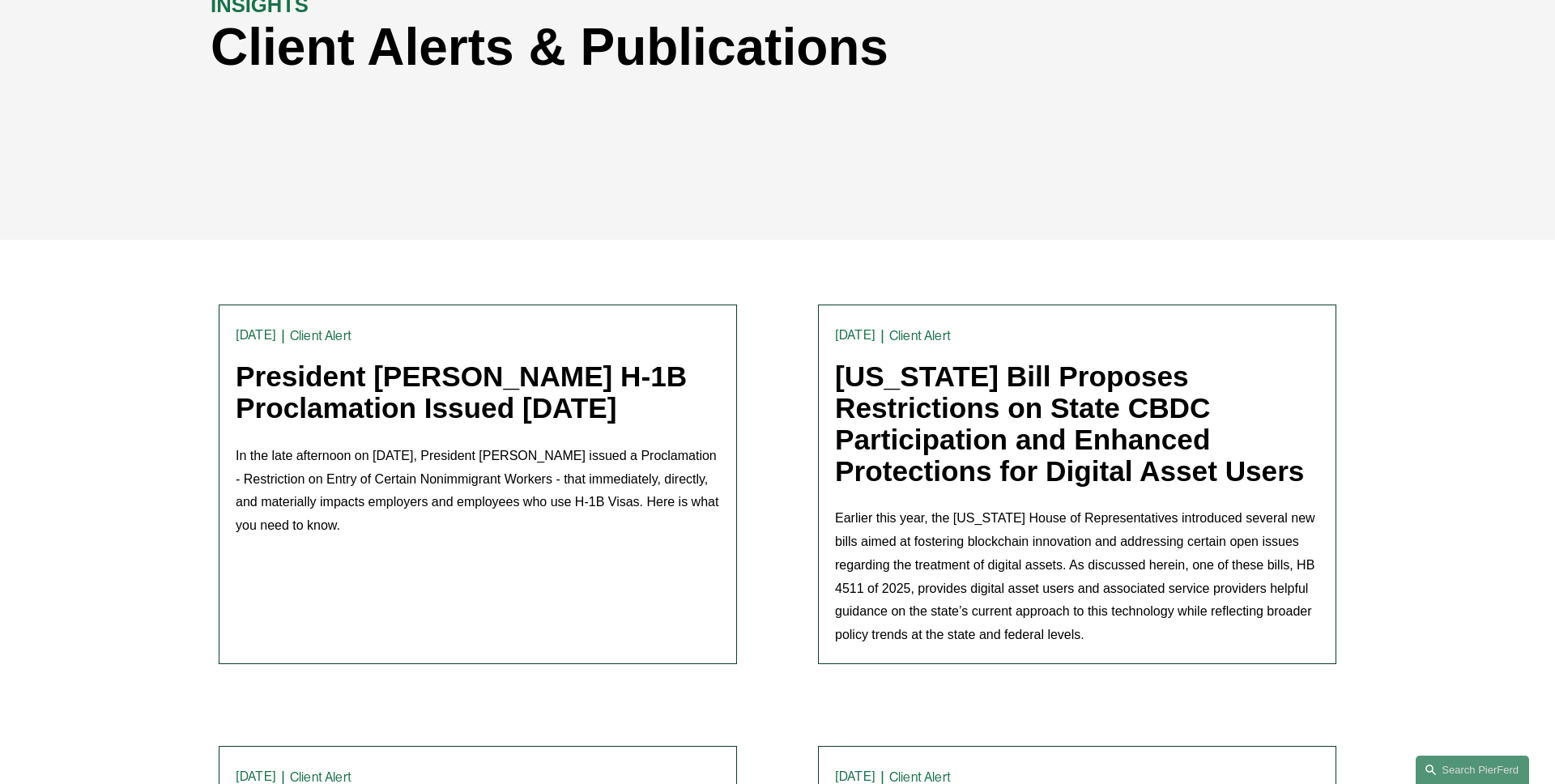
scroll to position [253, 0]
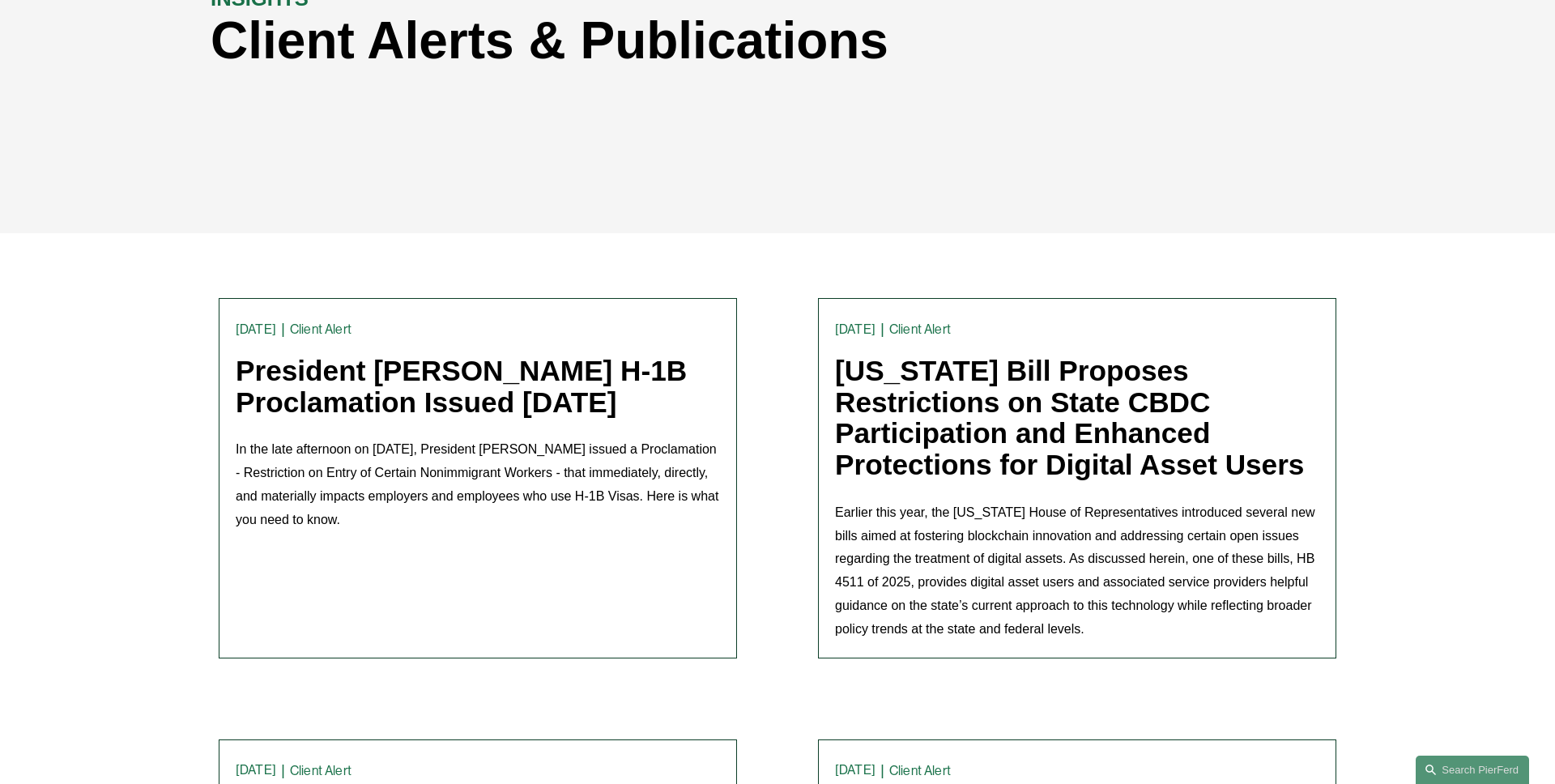
click at [385, 414] on link "President [PERSON_NAME] H-1B Proclamation Issued [DATE]" at bounding box center [461, 386] width 451 height 63
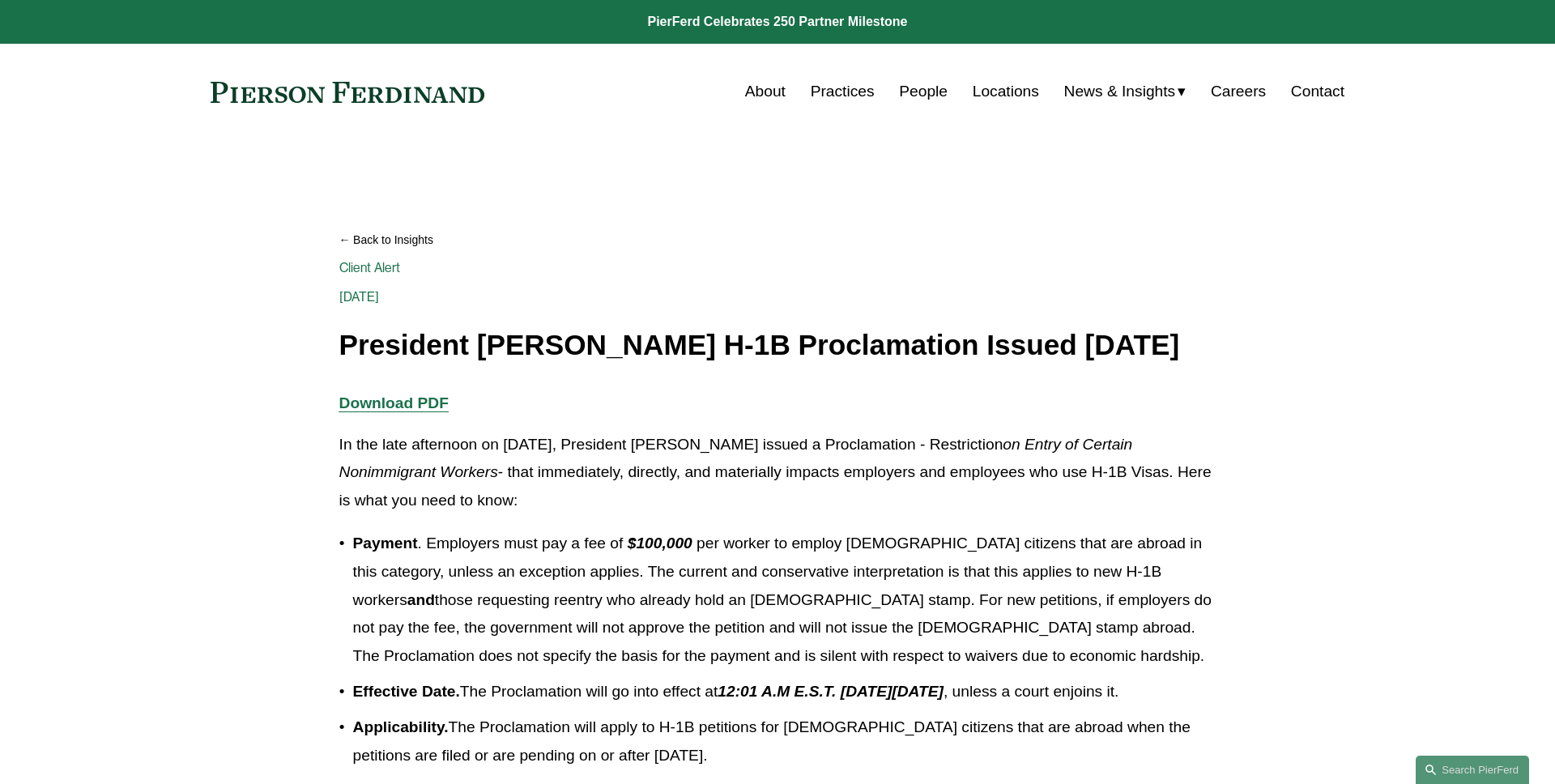
click at [402, 412] on strong "Download PDF" at bounding box center [394, 402] width 109 height 17
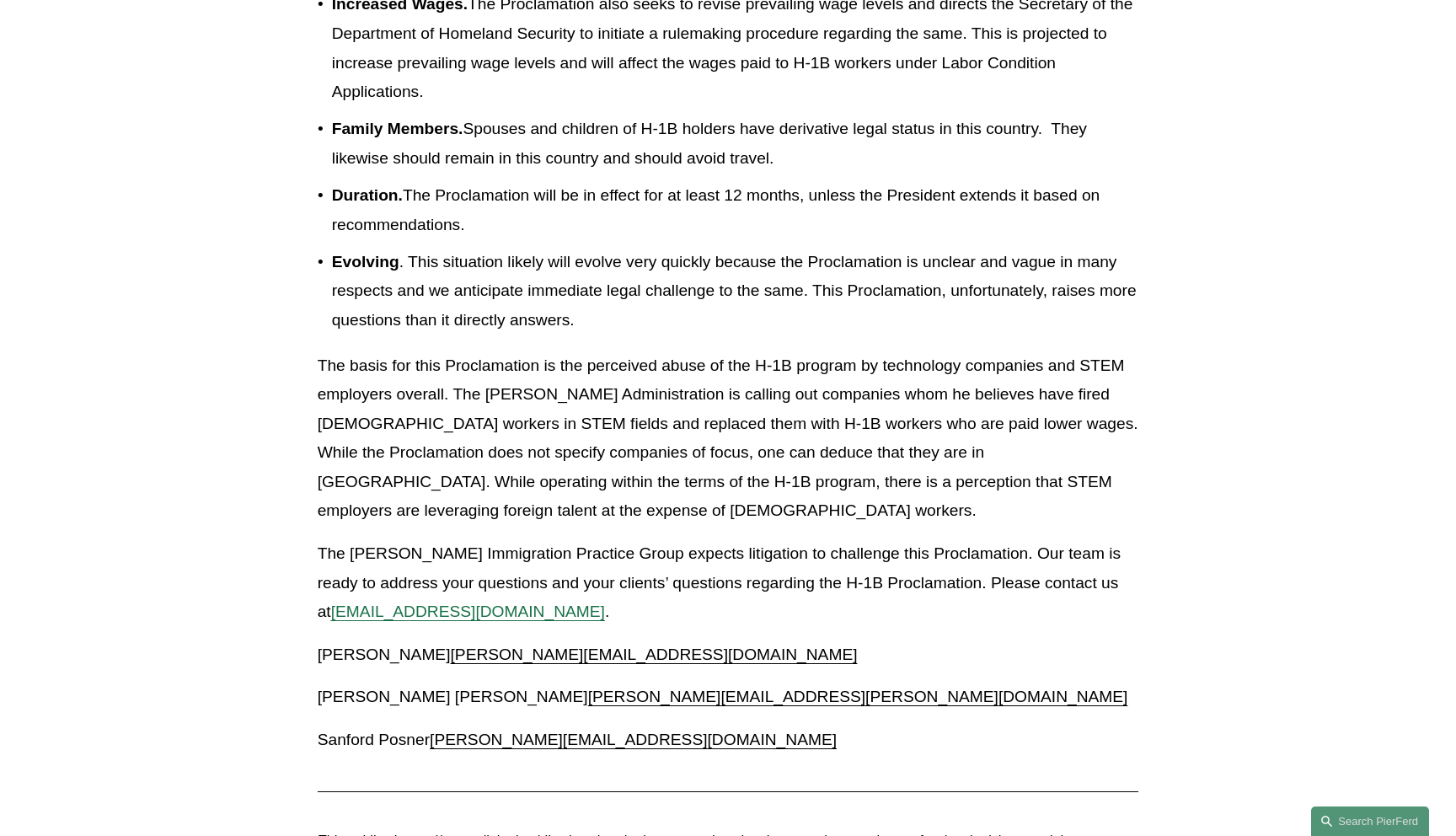
scroll to position [1597, 0]
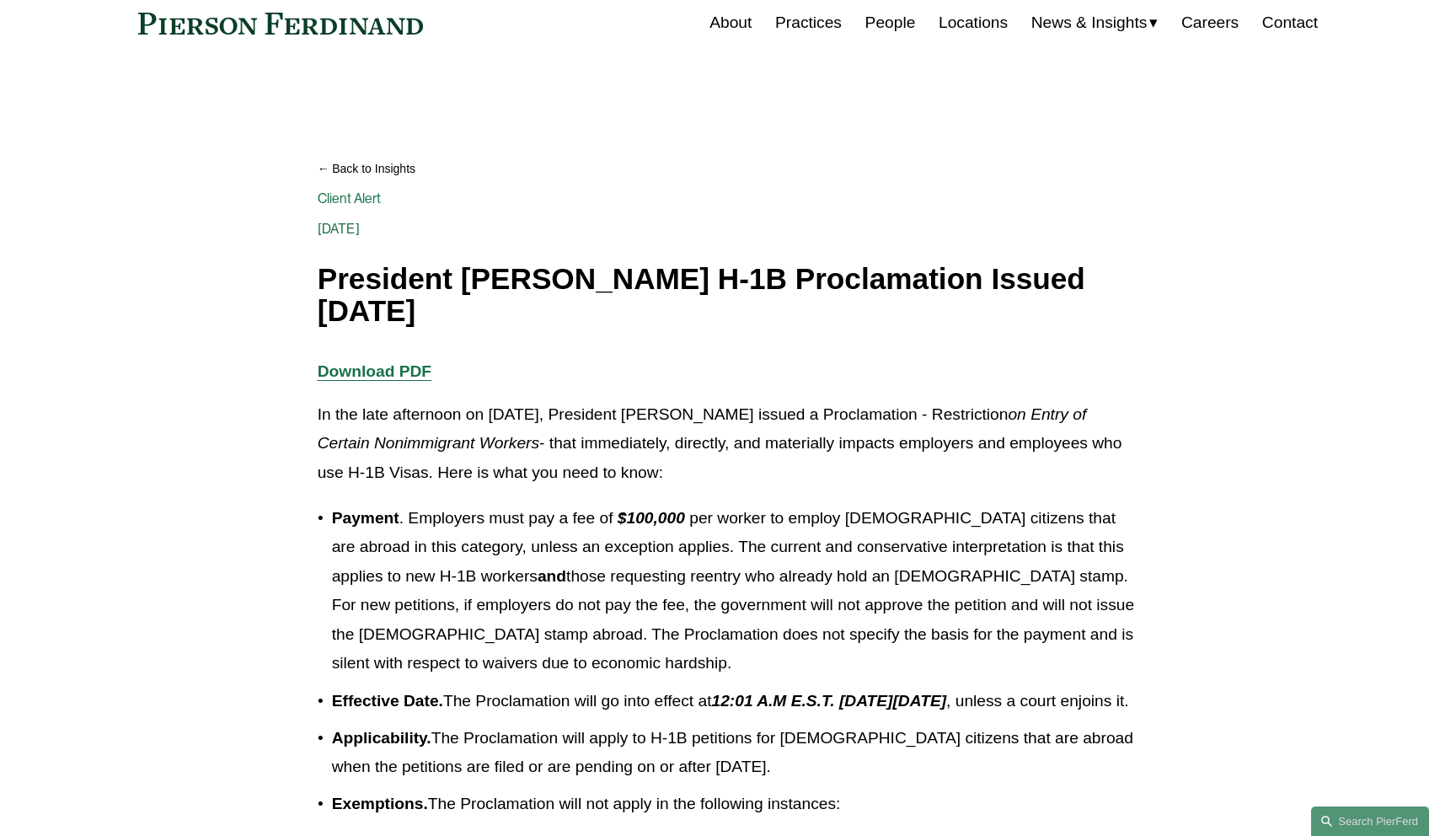
scroll to position [2, 0]
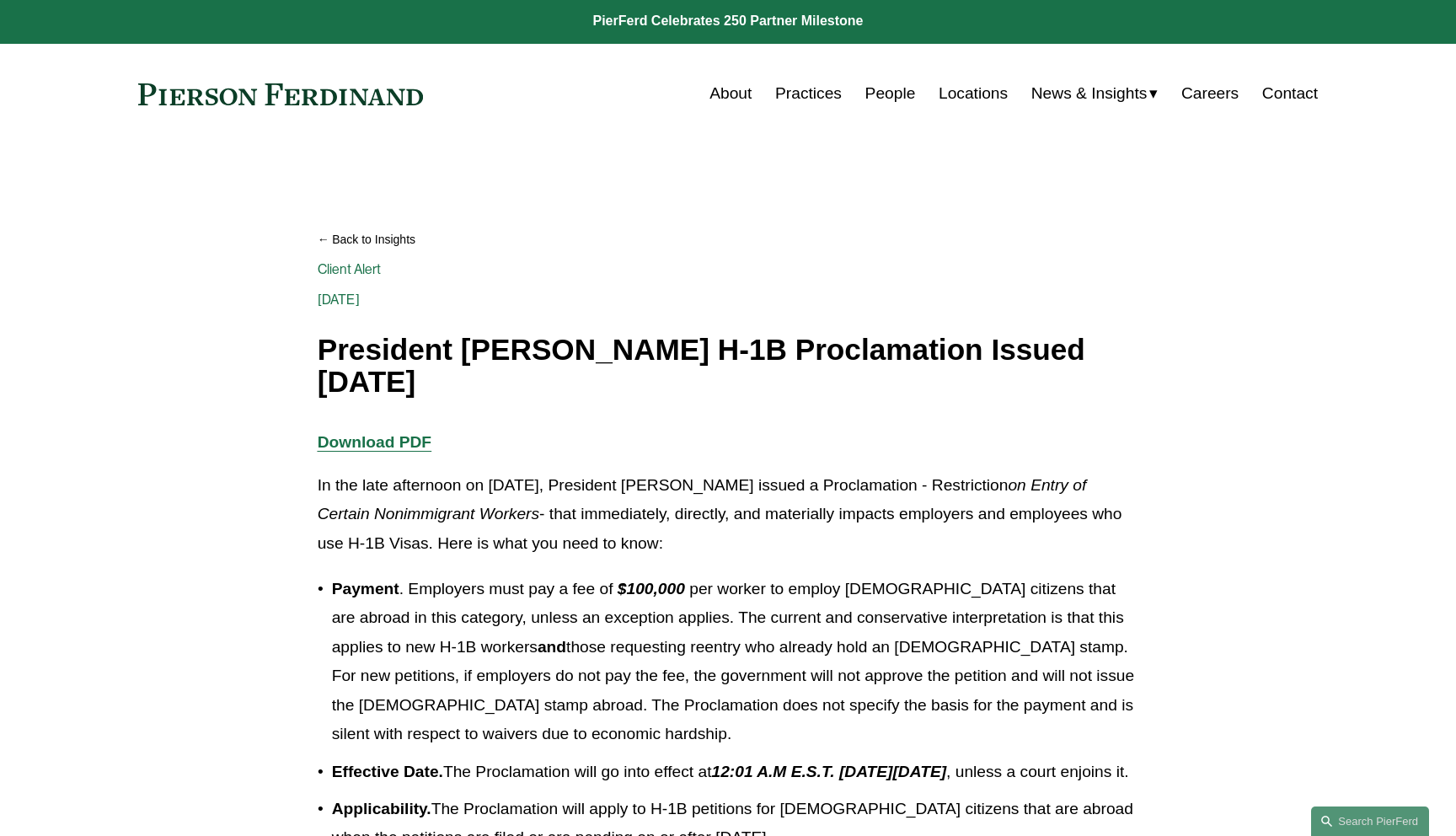
click at [379, 232] on link "Back to Insights" at bounding box center [728, 240] width 821 height 29
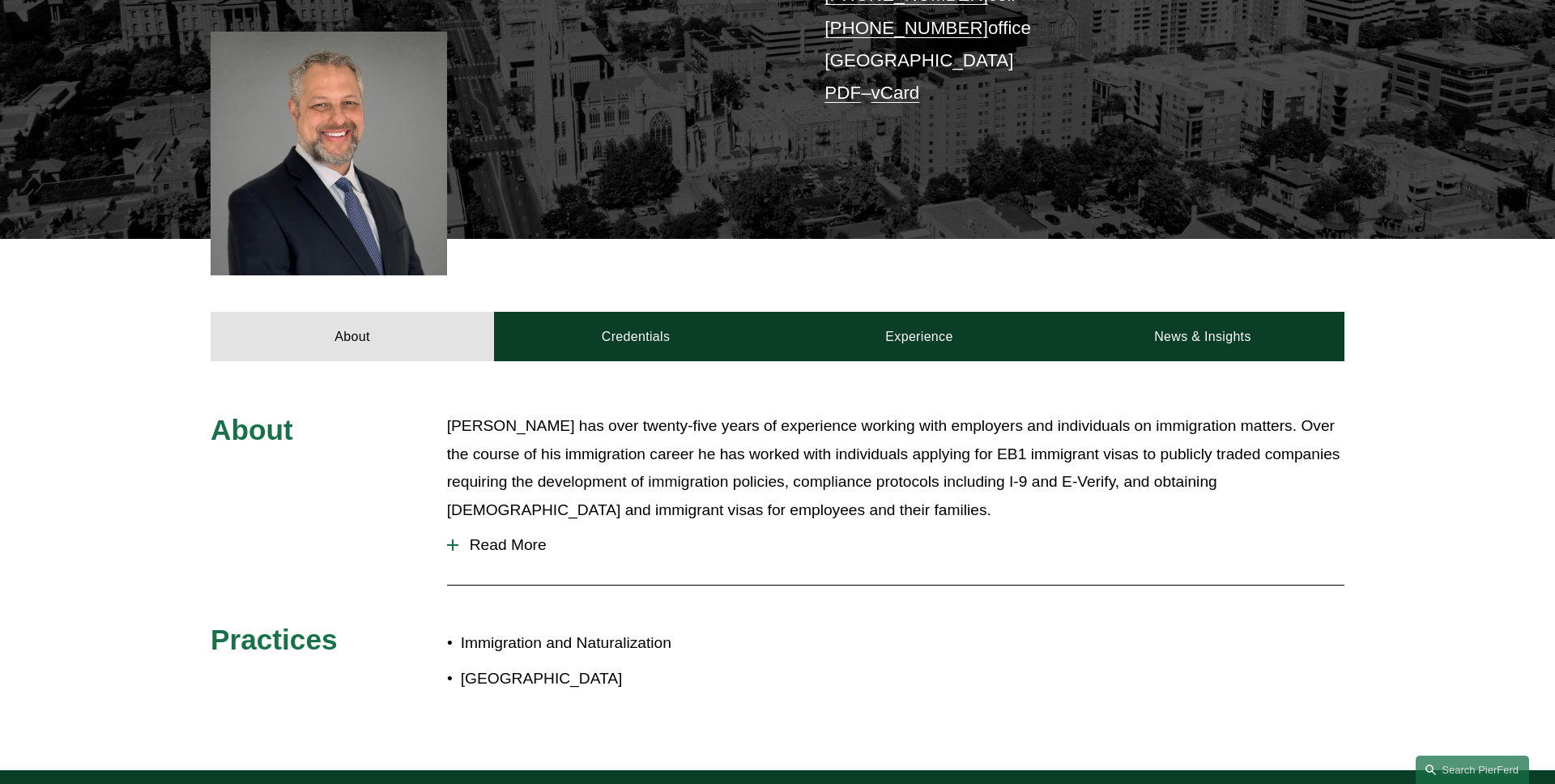
scroll to position [553, 0]
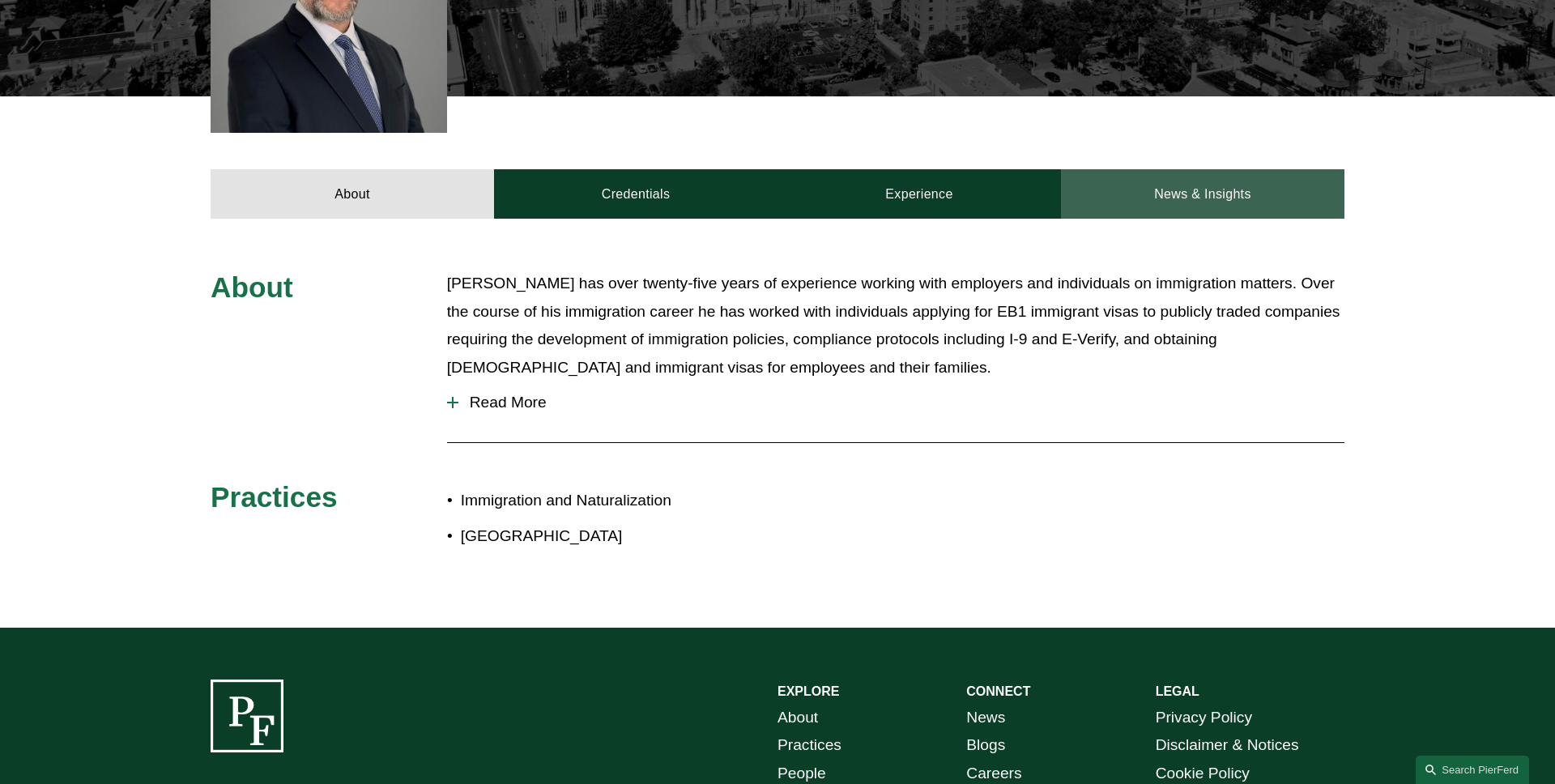
click at [1232, 195] on link "News & Insights" at bounding box center [1203, 193] width 283 height 48
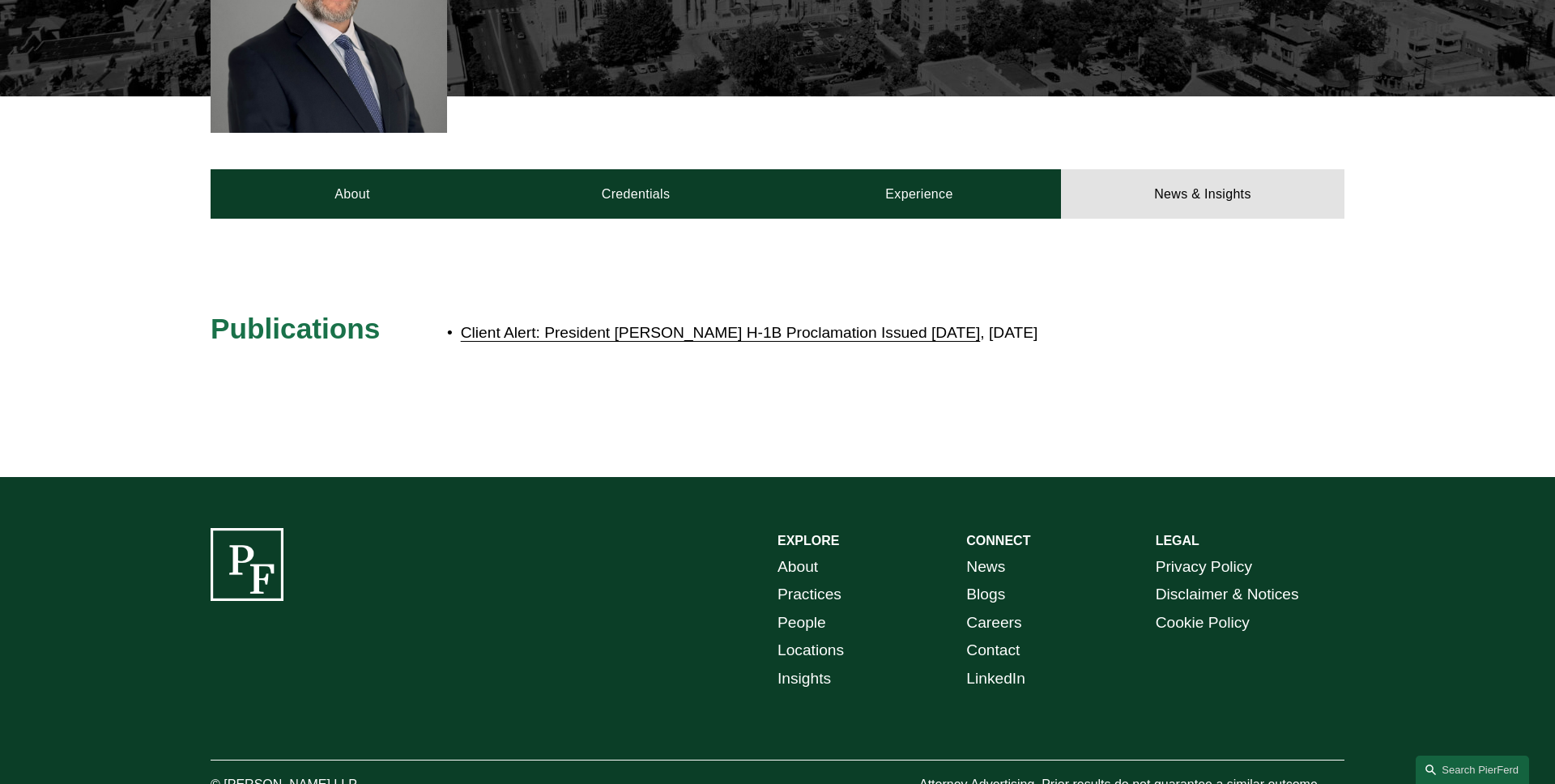
click at [698, 328] on link "Client Alert: President [PERSON_NAME] H-1B Proclamation Issued [DATE]" at bounding box center [721, 332] width 520 height 17
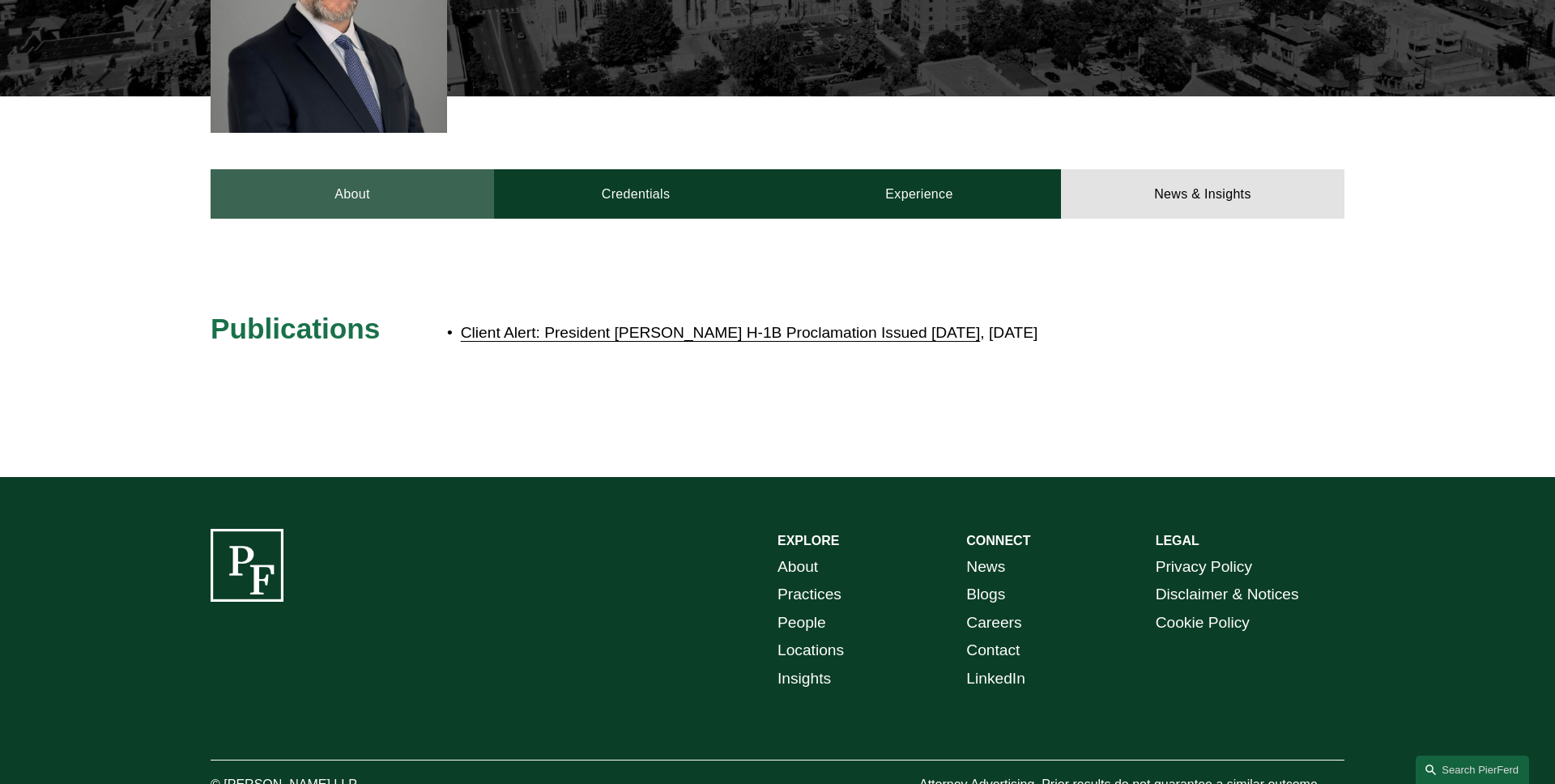
click at [345, 199] on link "About" at bounding box center [352, 193] width 283 height 48
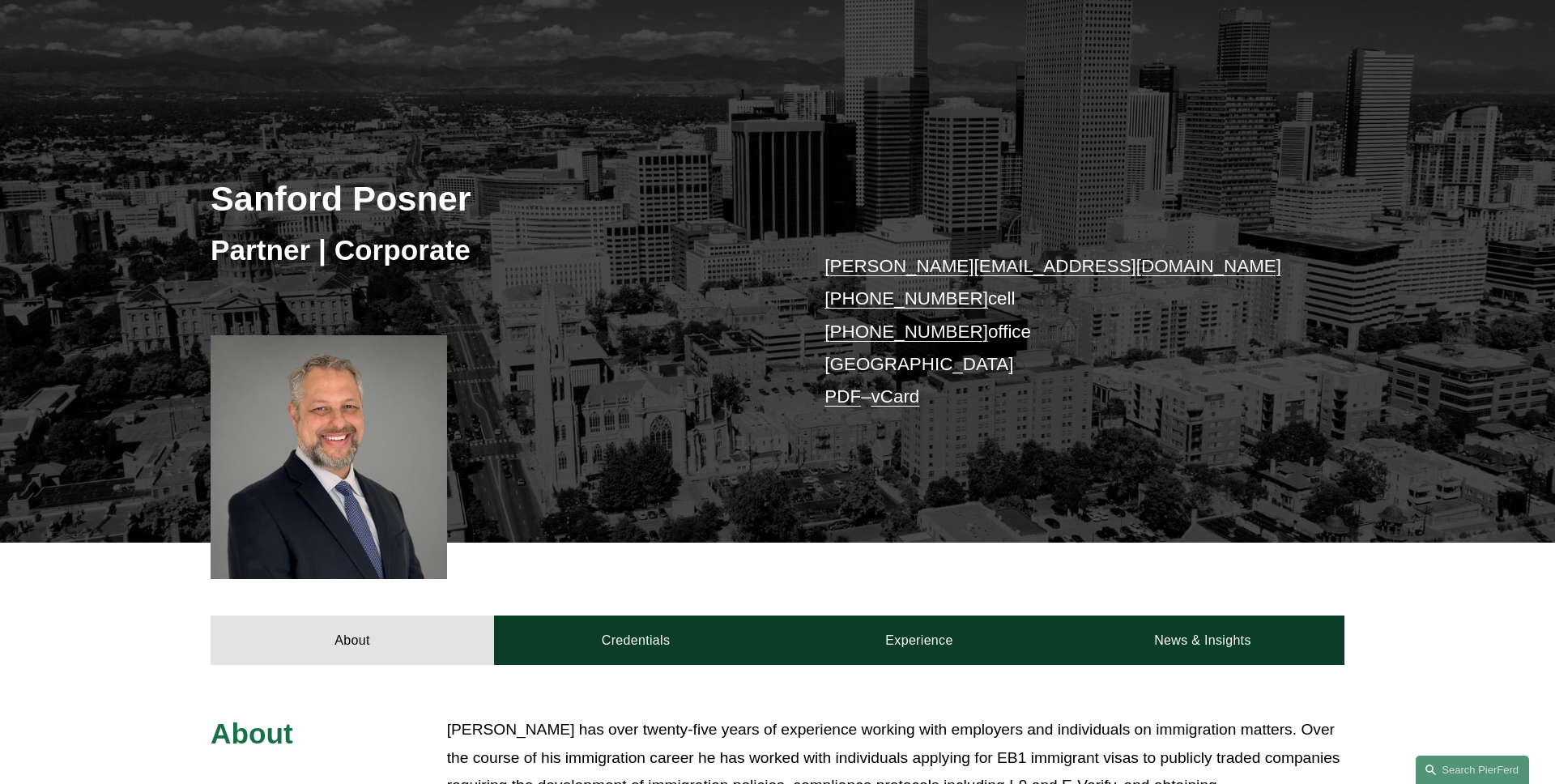
scroll to position [0, 0]
